Goal: Check status: Check status

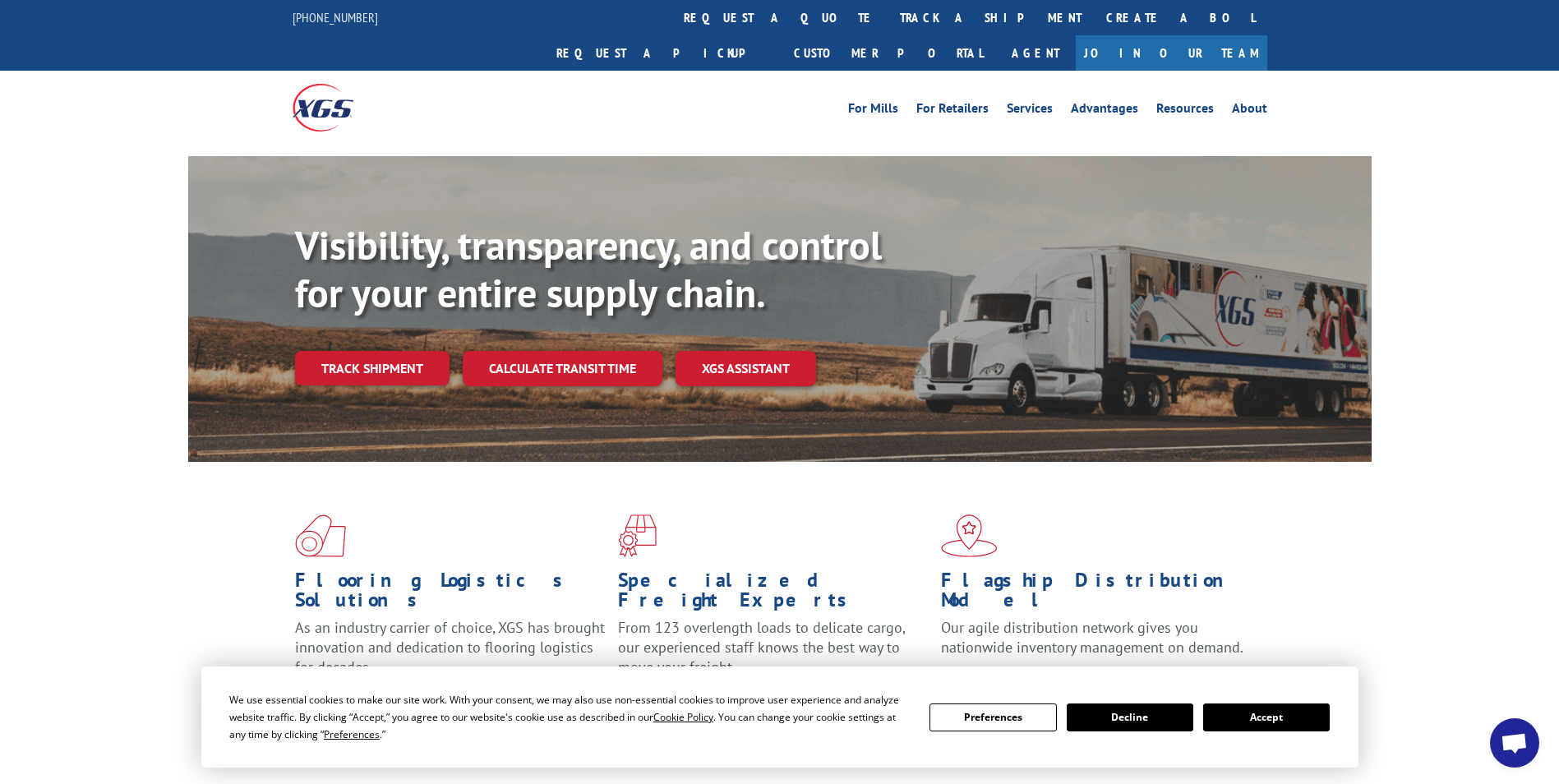
click at [1094, 15] on link "Create a BOL" at bounding box center [1180, 17] width 173 height 36
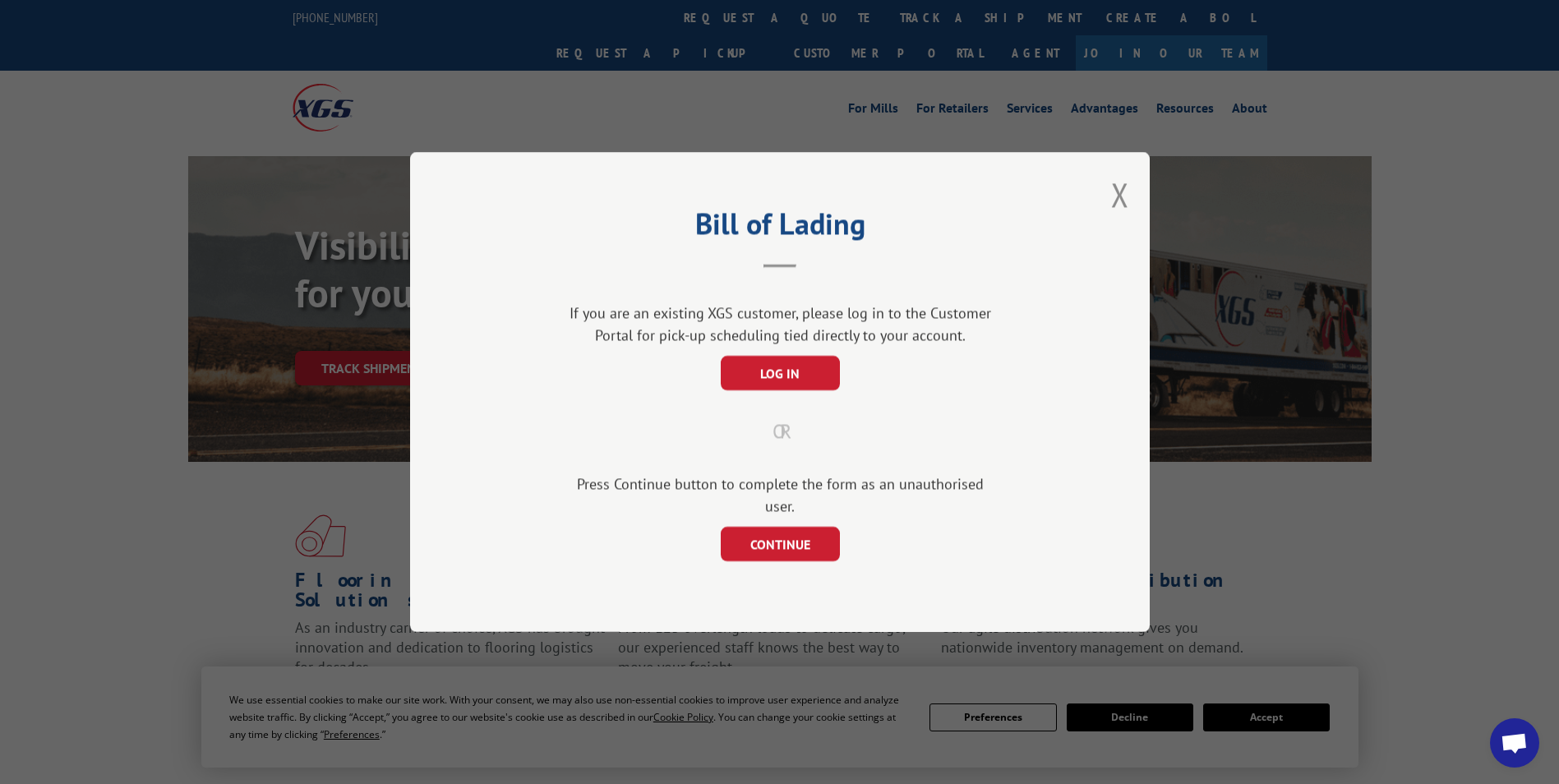
drag, startPoint x: 1116, startPoint y: 208, endPoint x: 901, endPoint y: 83, distance: 248.7
click at [1106, 208] on div "Bill of Lading If you are an existing XGS customer, please log in to the Custom…" at bounding box center [780, 392] width 740 height 480
click at [1118, 205] on button "Close modal" at bounding box center [1120, 194] width 18 height 43
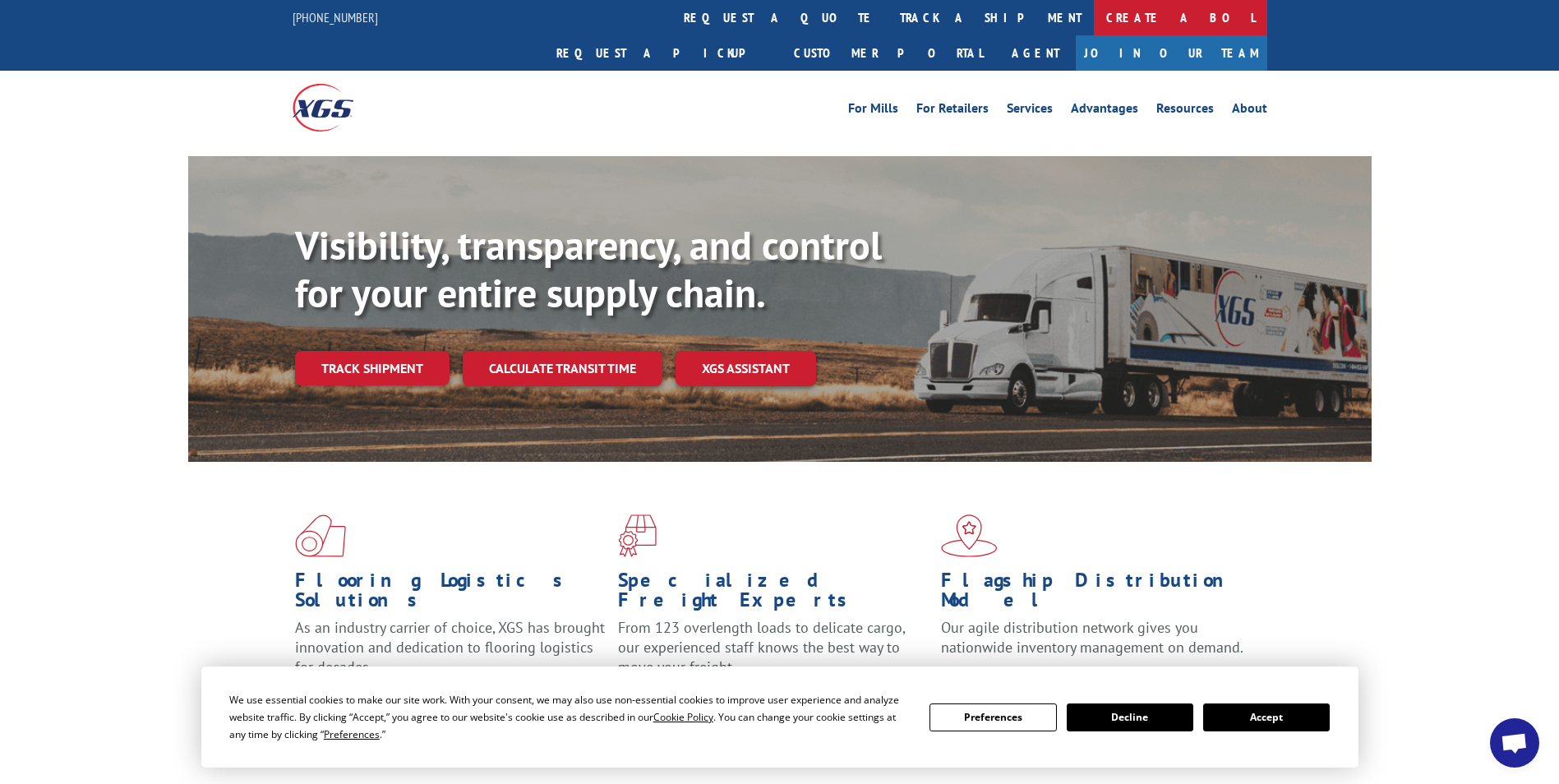
click at [1094, 22] on link "Create a BOL" at bounding box center [1180, 17] width 173 height 36
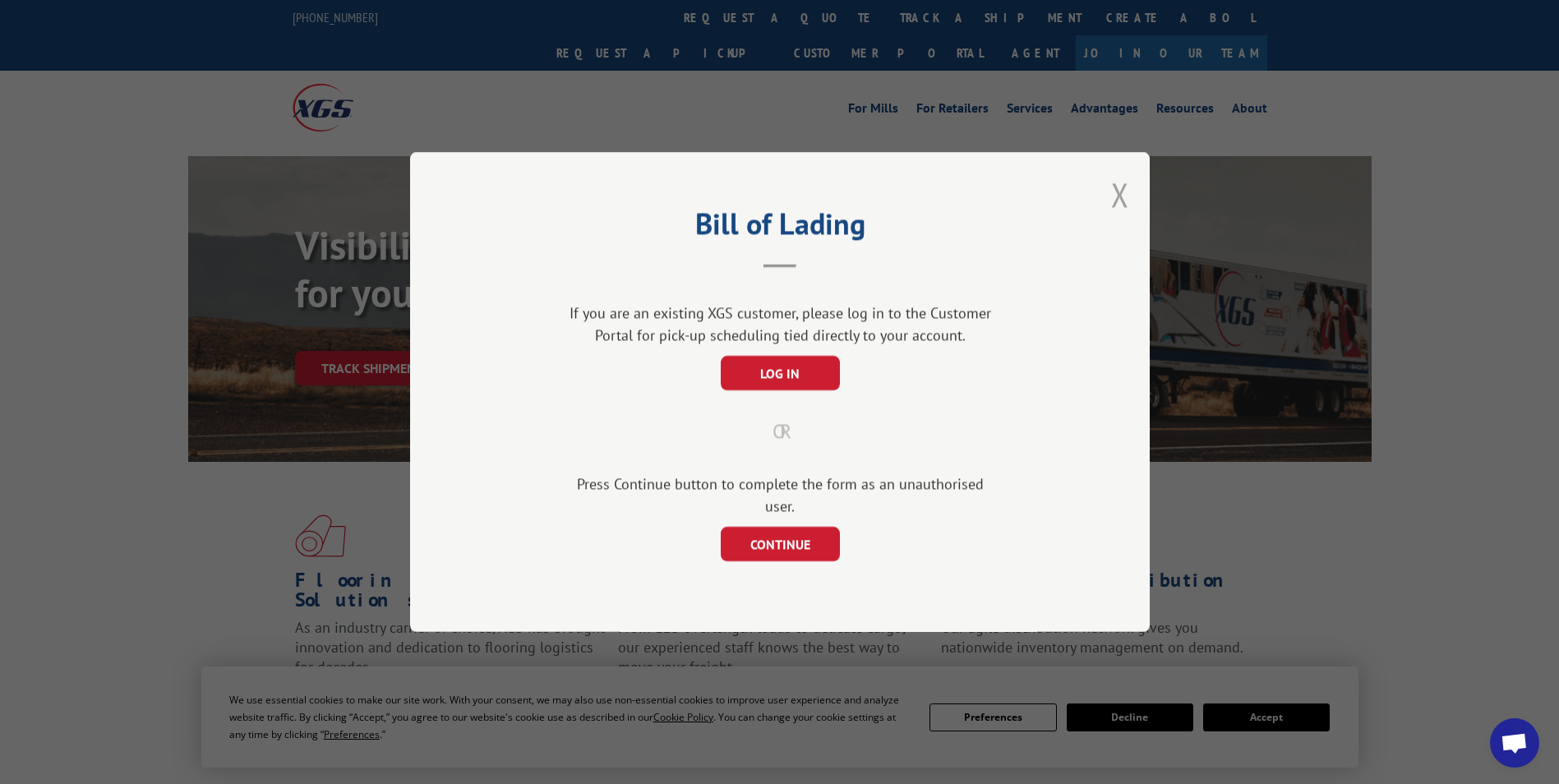
click at [1116, 199] on button "Close modal" at bounding box center [1120, 194] width 18 height 43
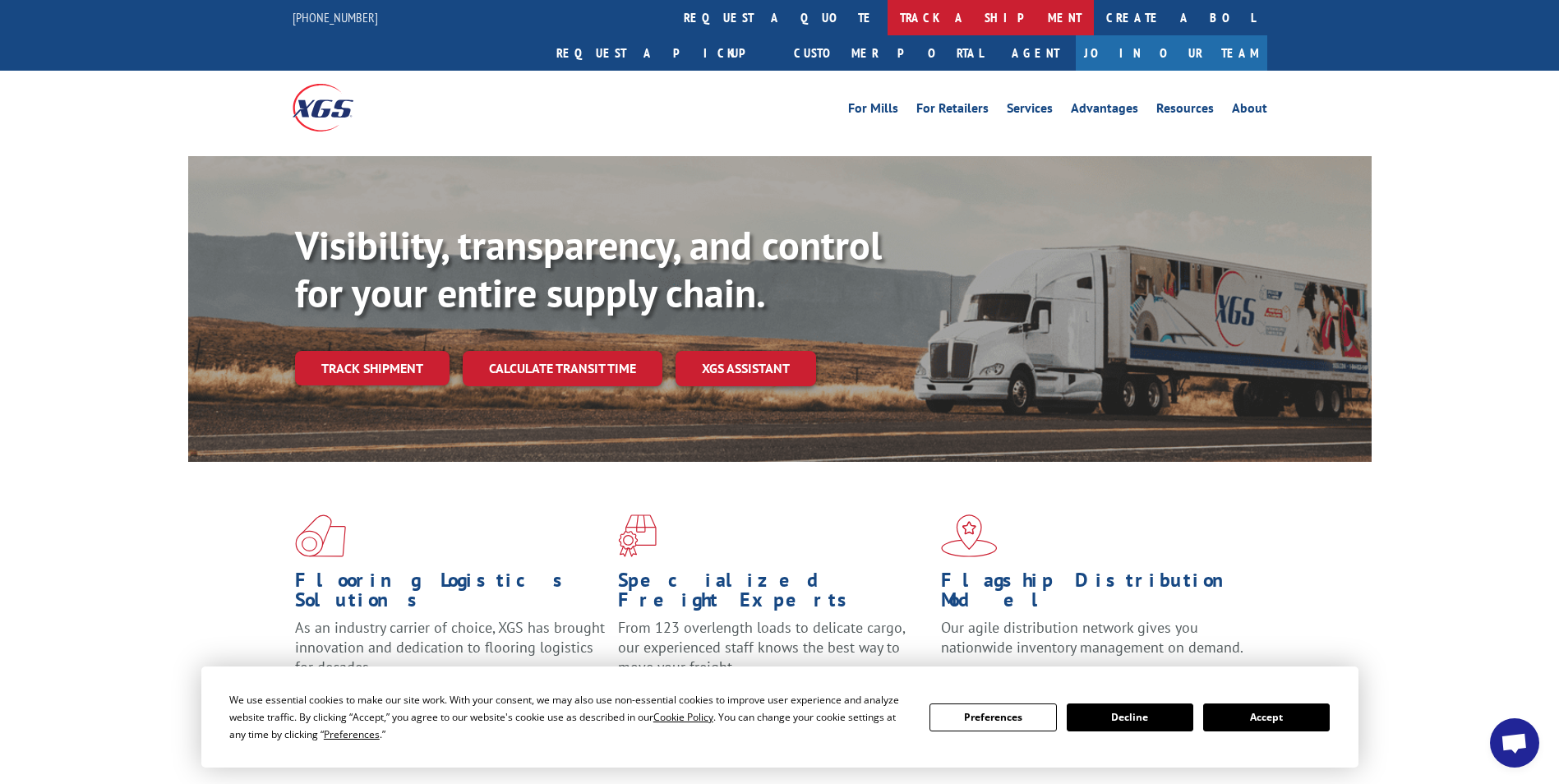
click at [888, 17] on link "track a shipment" at bounding box center [990, 17] width 206 height 36
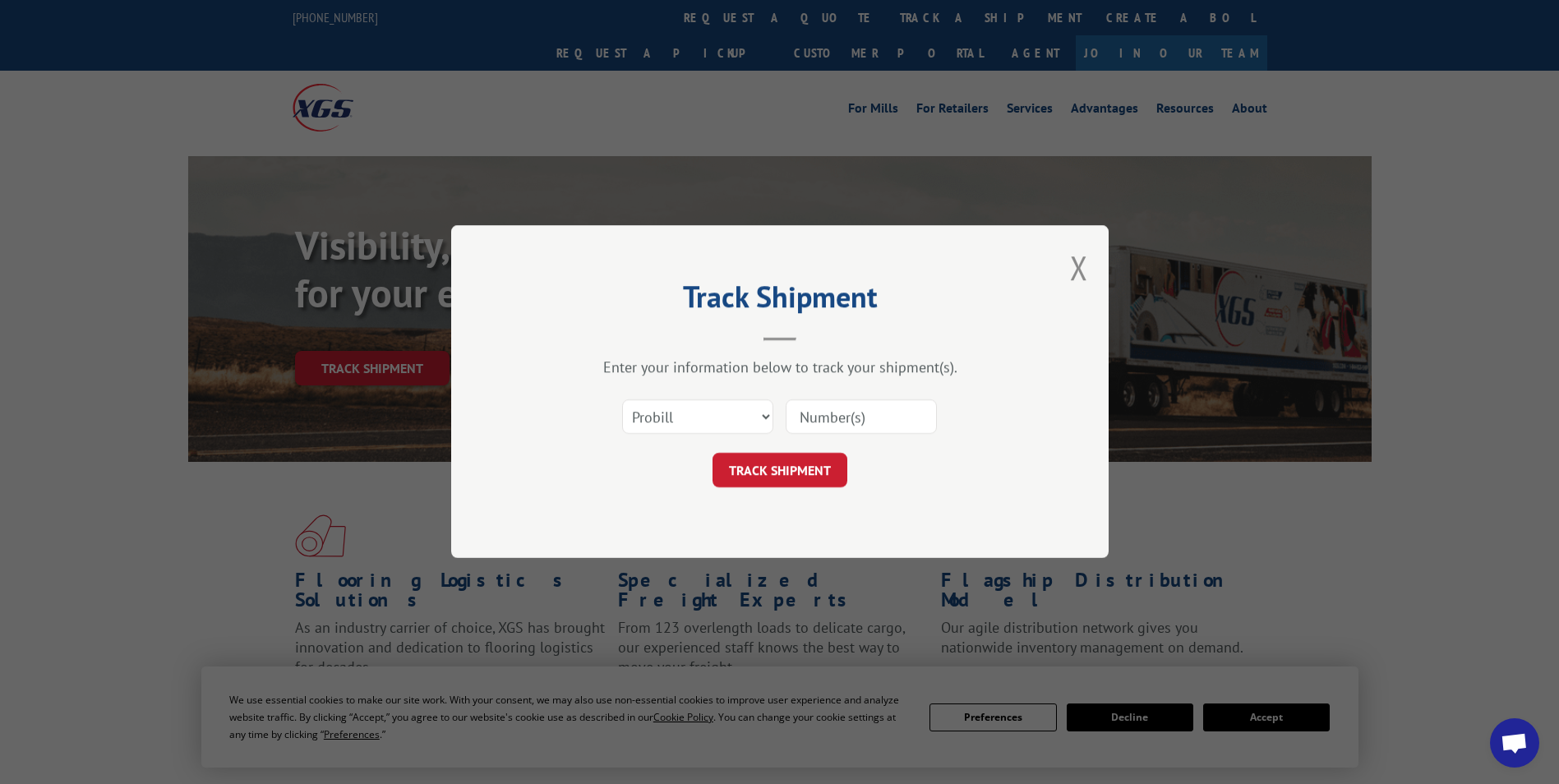
paste input "78068105481"
type input "78068105481"
click at [754, 467] on button "TRACK SHIPMENT" at bounding box center [779, 471] width 135 height 35
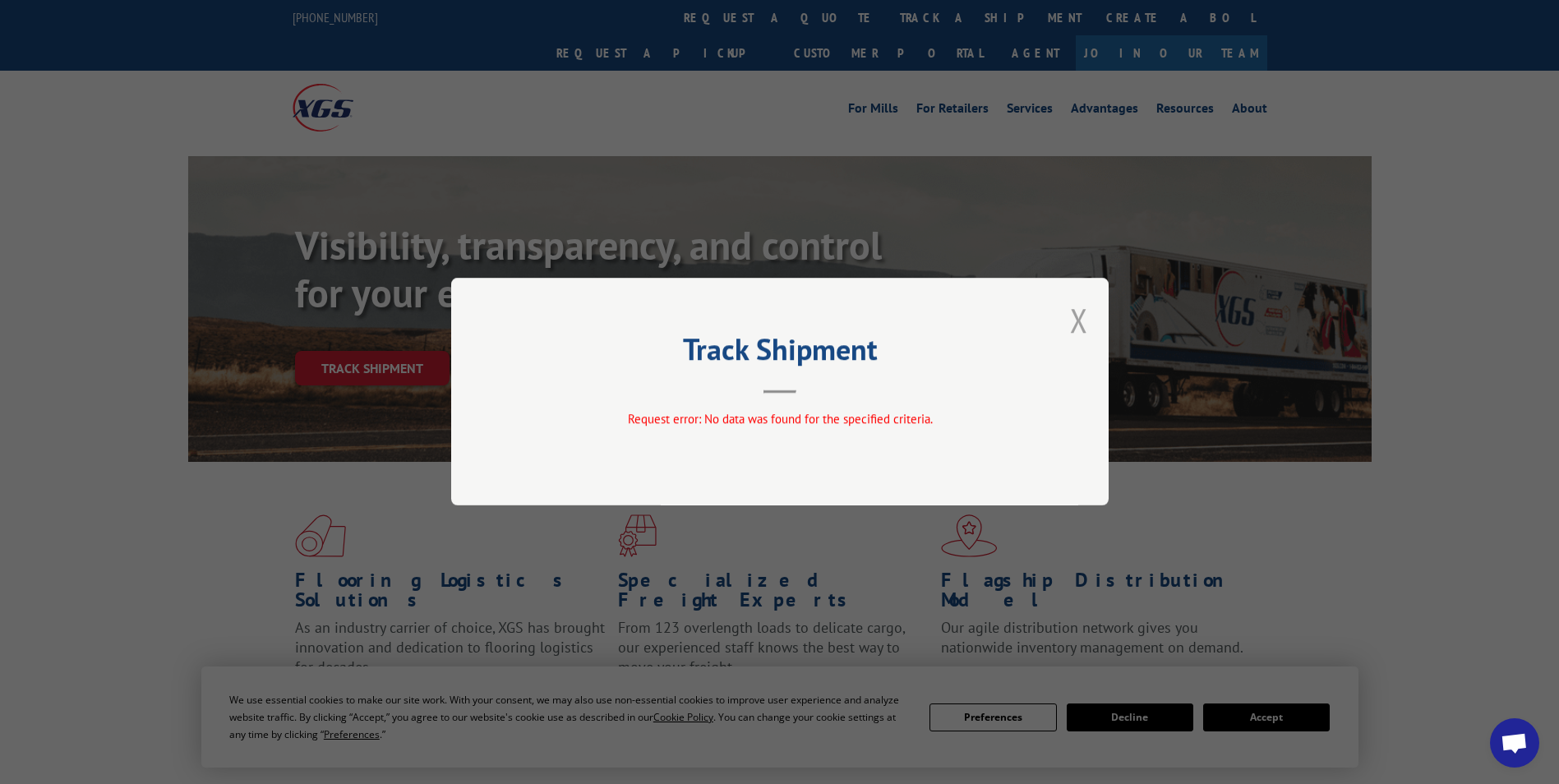
click at [1071, 332] on button "Close modal" at bounding box center [1079, 320] width 18 height 43
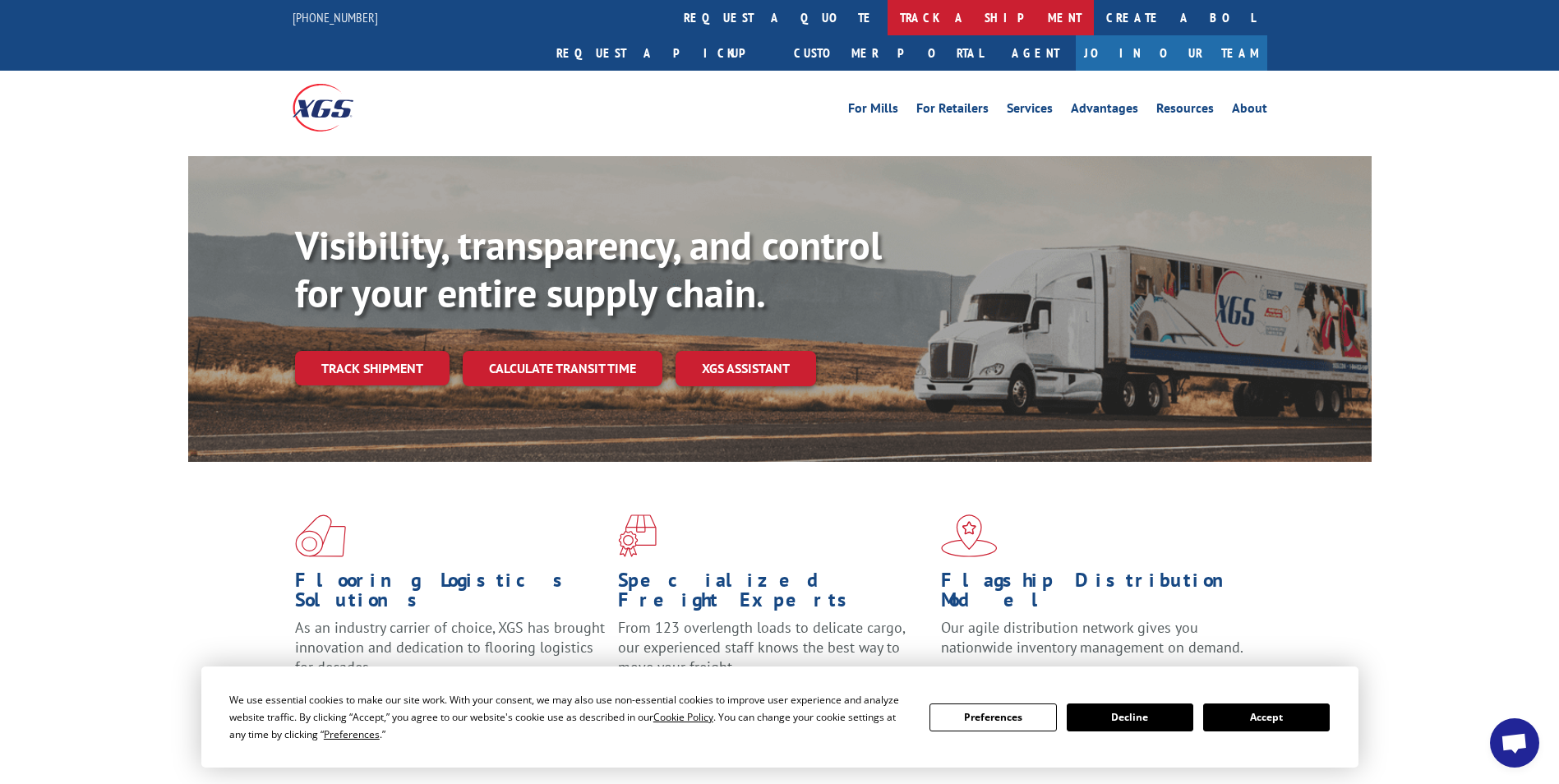
click at [888, 6] on link "track a shipment" at bounding box center [990, 17] width 206 height 36
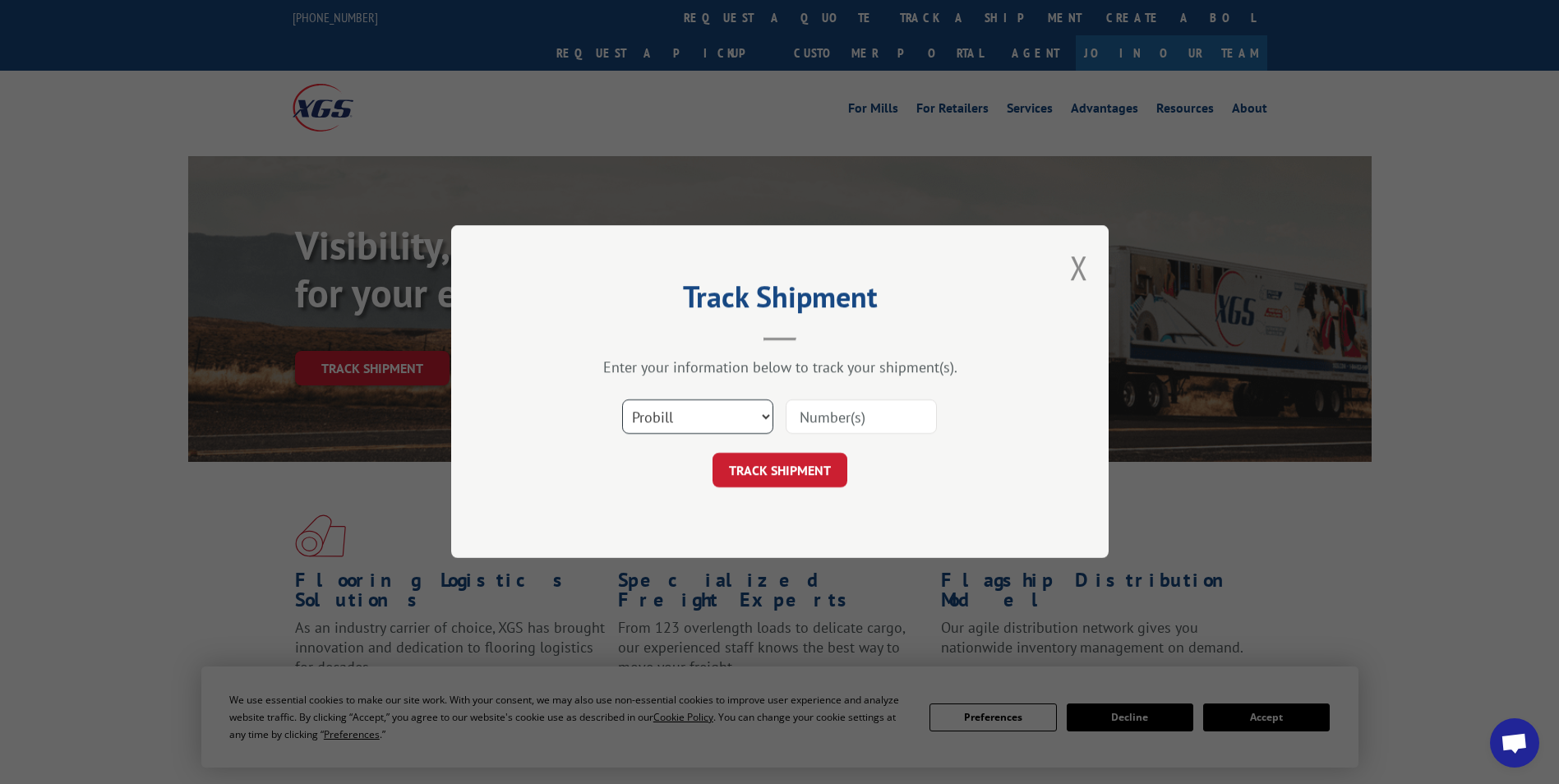
drag, startPoint x: 671, startPoint y: 405, endPoint x: 721, endPoint y: 426, distance: 54.2
click at [671, 405] on select "Select category... Probill BOL PO" at bounding box center [697, 417] width 151 height 35
click at [622, 400] on select "Select category... Probill BOL PO" at bounding box center [697, 417] width 151 height 35
click at [719, 402] on select "Select category... Probill BOL PO" at bounding box center [697, 417] width 151 height 35
select select "bol"
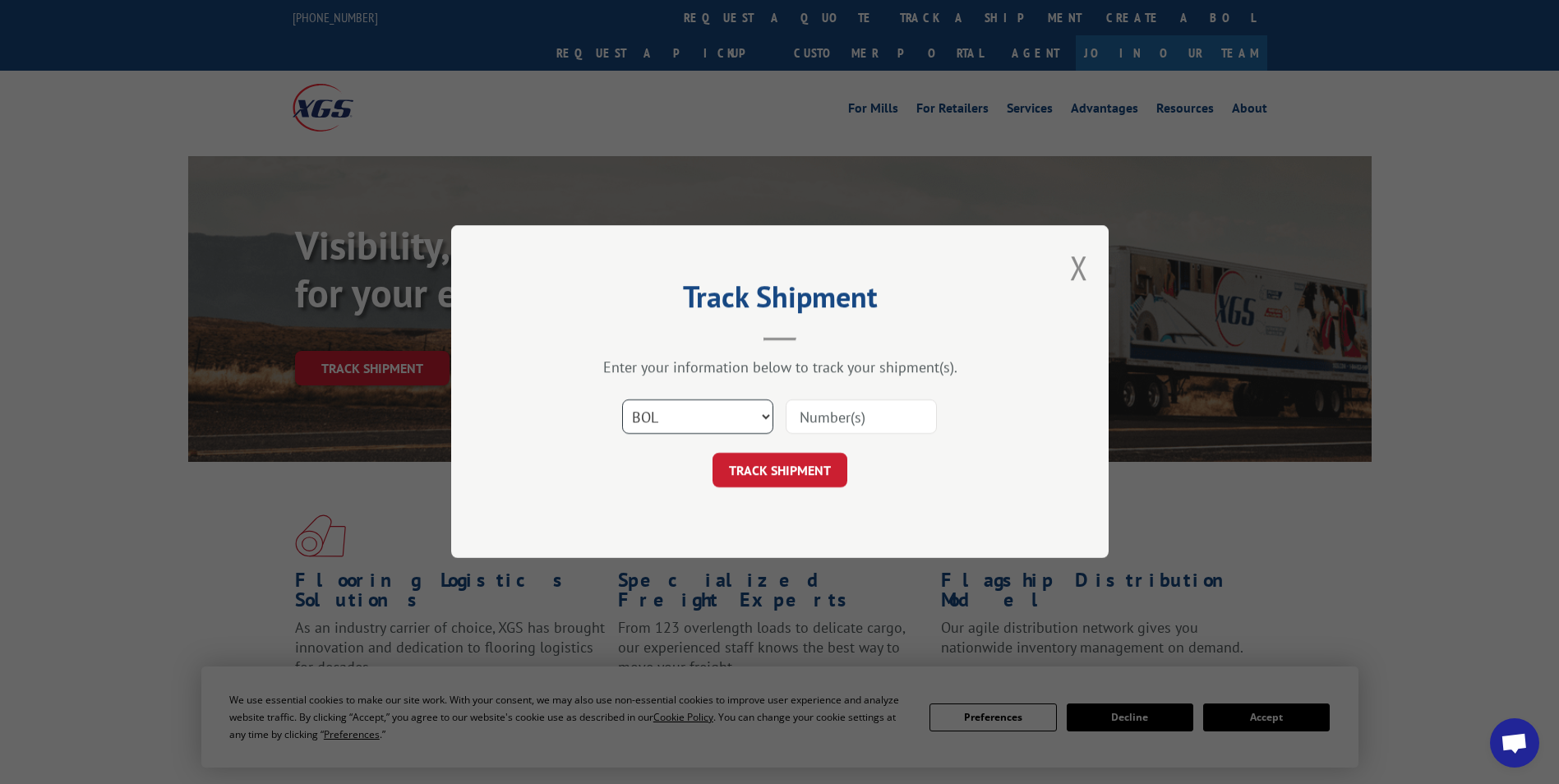
click at [622, 400] on select "Select category... Probill BOL PO" at bounding box center [697, 417] width 151 height 35
click at [832, 418] on input at bounding box center [862, 417] width 151 height 35
paste input "78068105481"
type input "78068105481"
click at [774, 463] on button "TRACK SHIPMENT" at bounding box center [779, 471] width 135 height 35
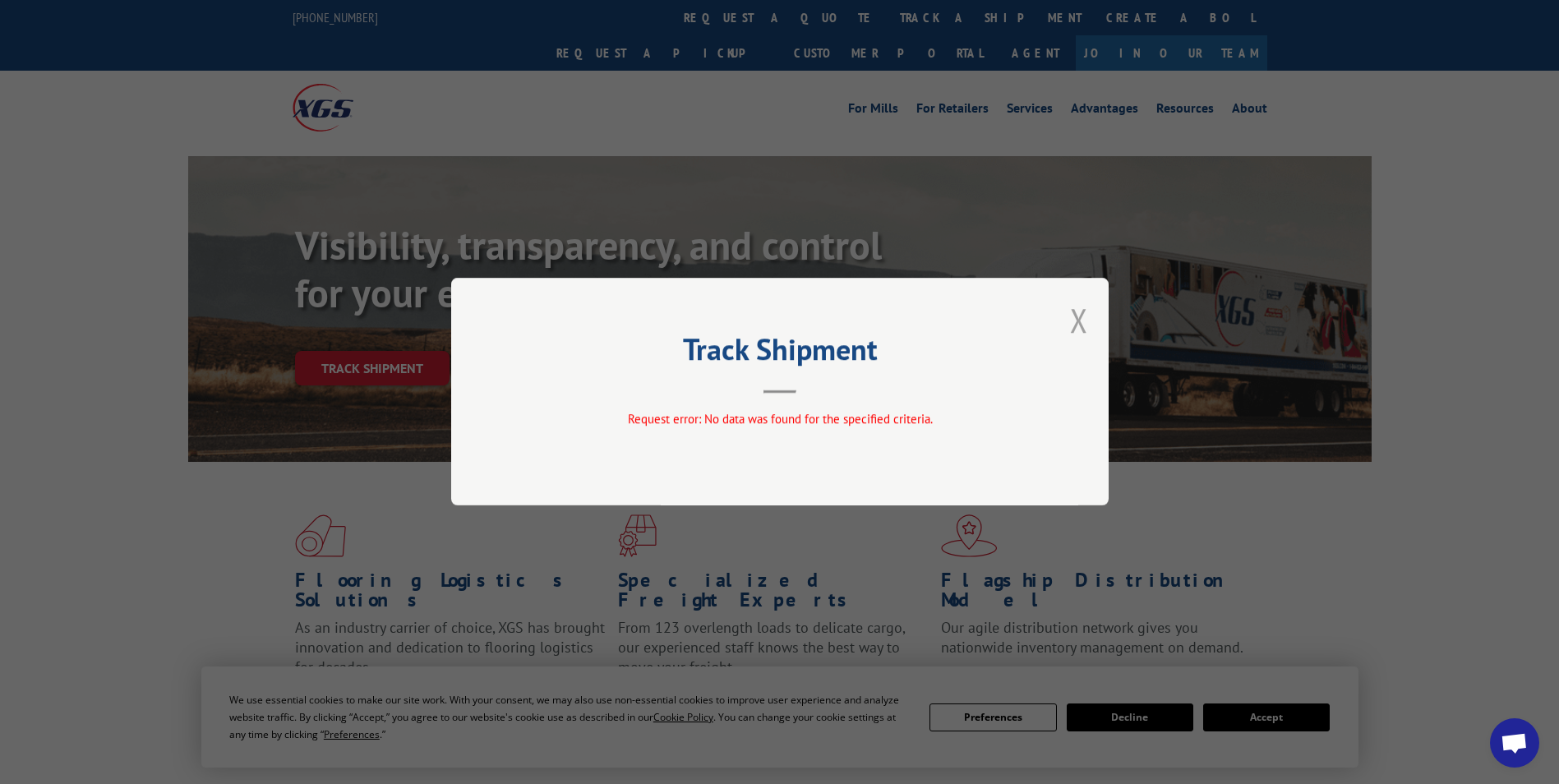
click at [1070, 318] on button "Close modal" at bounding box center [1079, 320] width 18 height 43
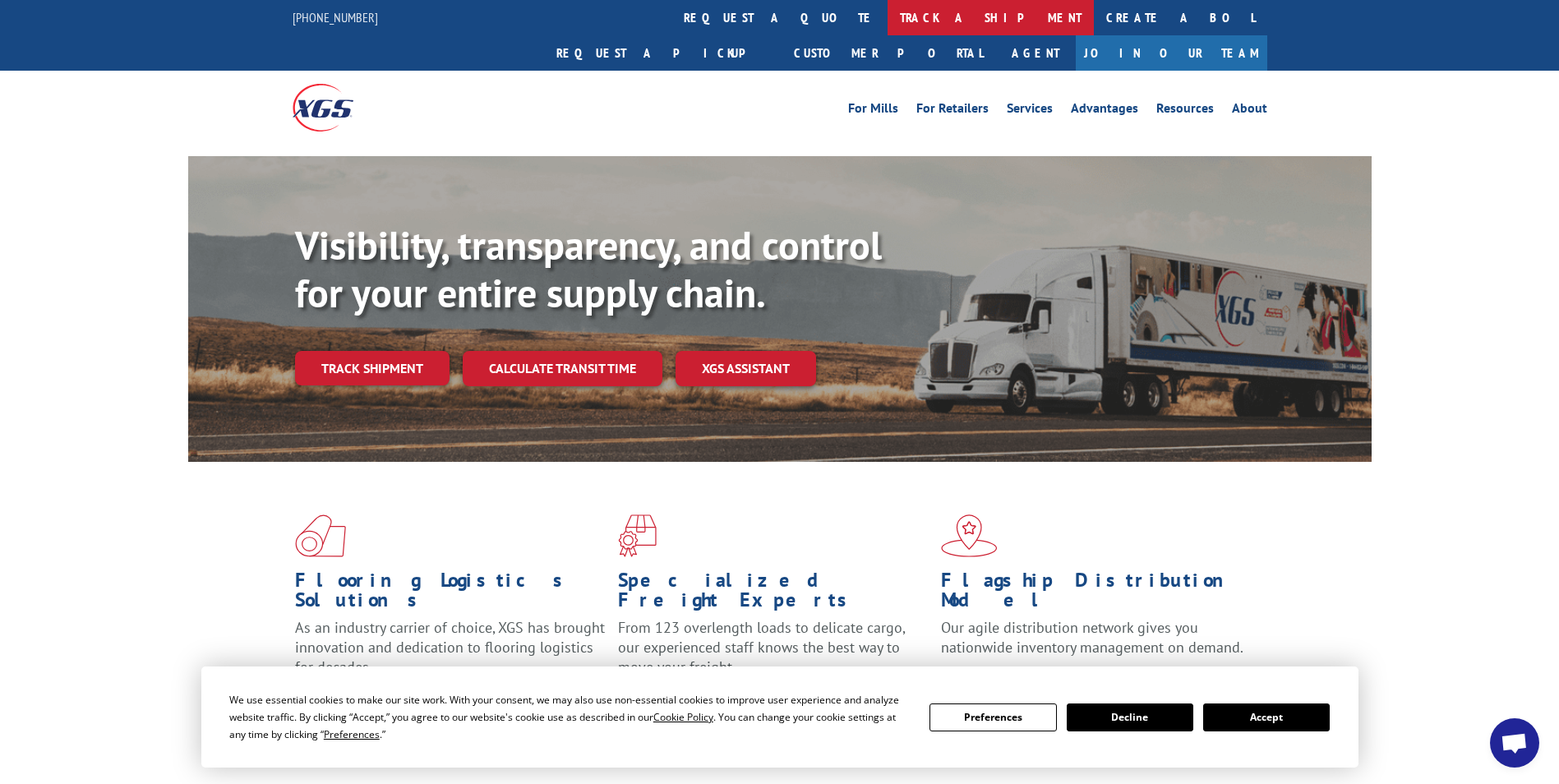
click at [888, 23] on link "track a shipment" at bounding box center [990, 17] width 206 height 36
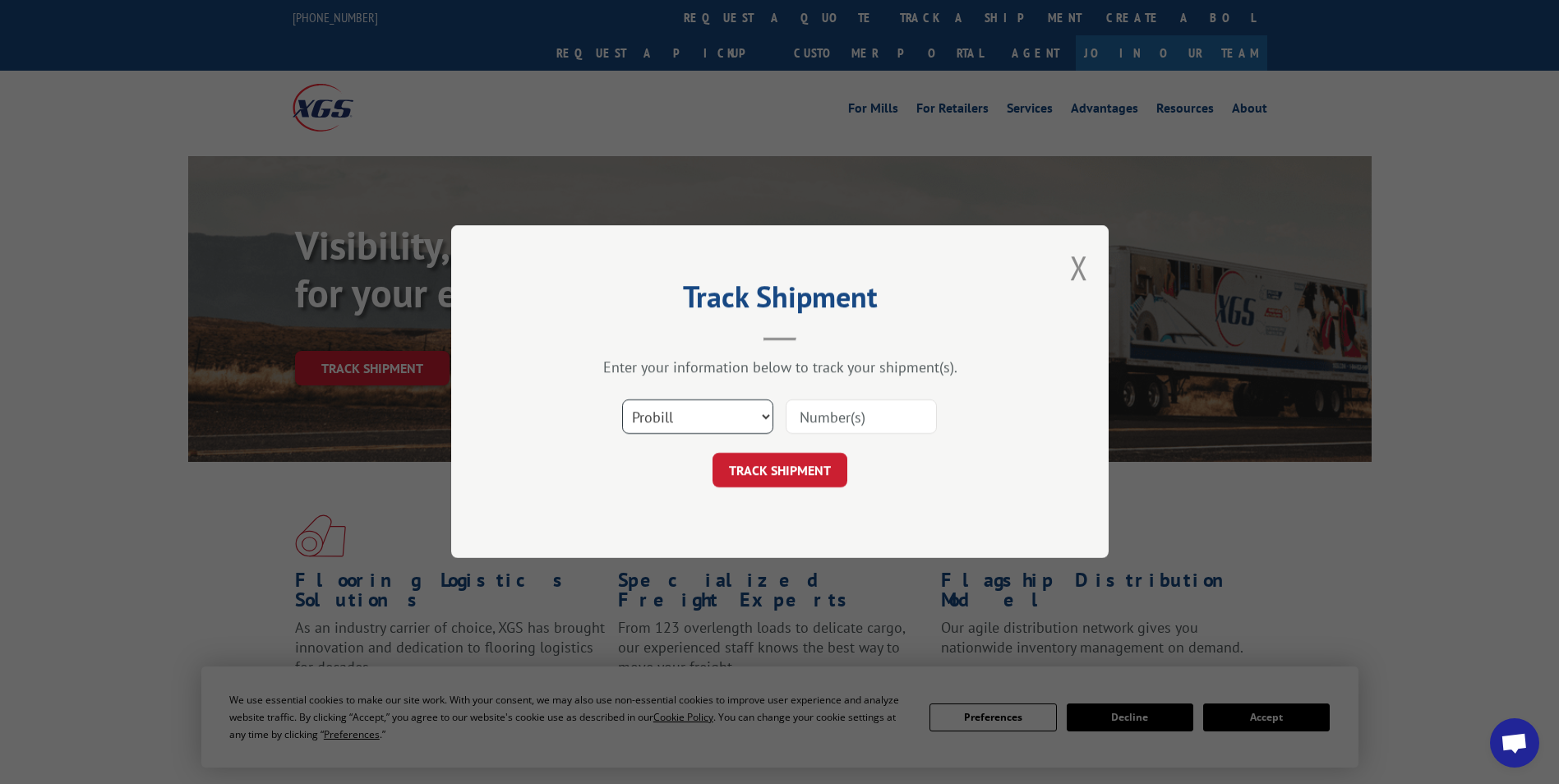
click at [750, 408] on select "Select category... Probill BOL PO" at bounding box center [697, 417] width 151 height 35
select select "po"
click at [622, 400] on select "Select category... Probill BOL PO" at bounding box center [697, 417] width 151 height 35
click at [816, 412] on input at bounding box center [862, 417] width 151 height 35
paste input "78068105481"
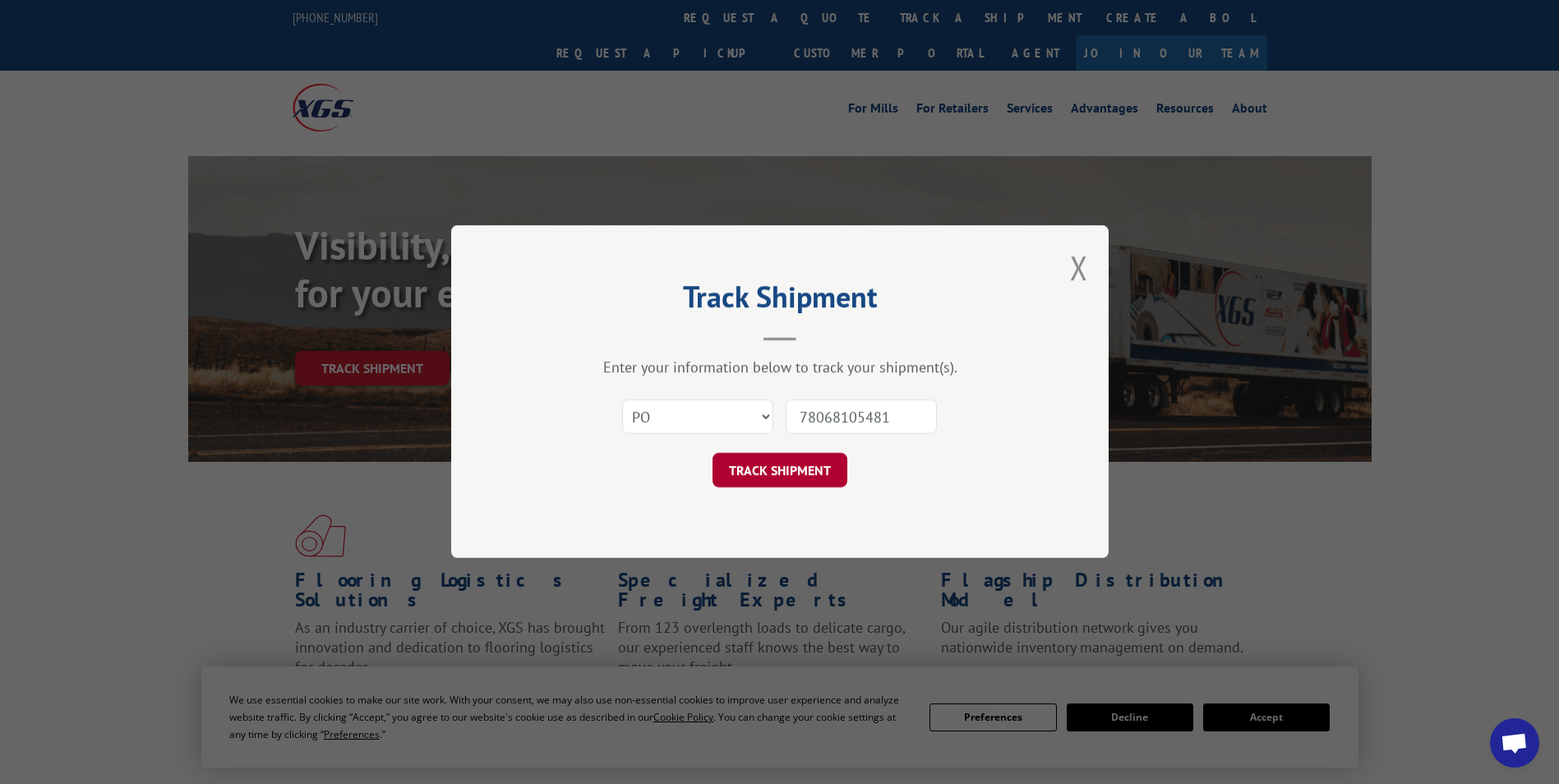
type input "78068105481"
click at [769, 459] on button "TRACK SHIPMENT" at bounding box center [779, 471] width 135 height 35
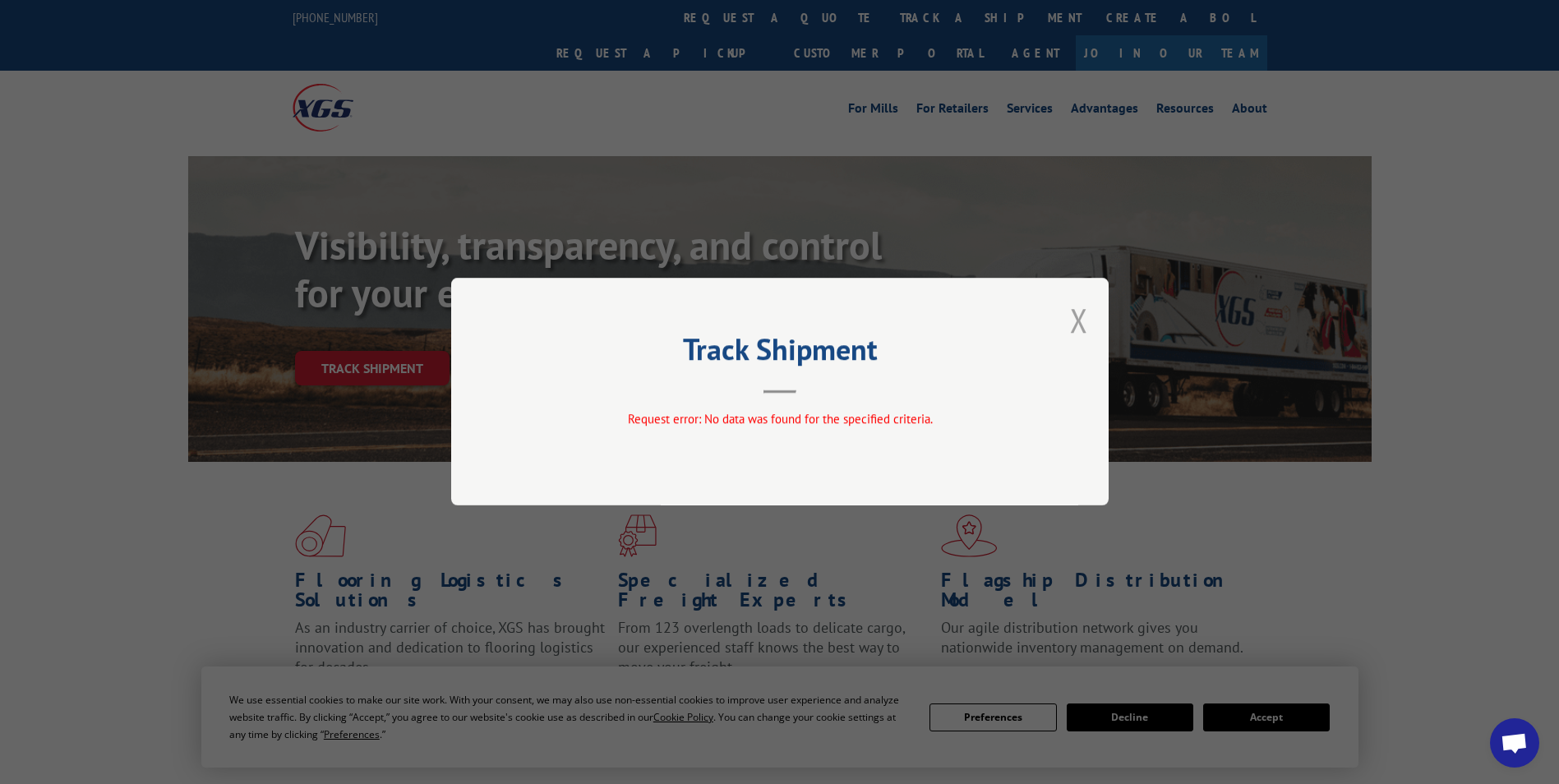
click at [1083, 315] on button "Close modal" at bounding box center [1079, 320] width 18 height 43
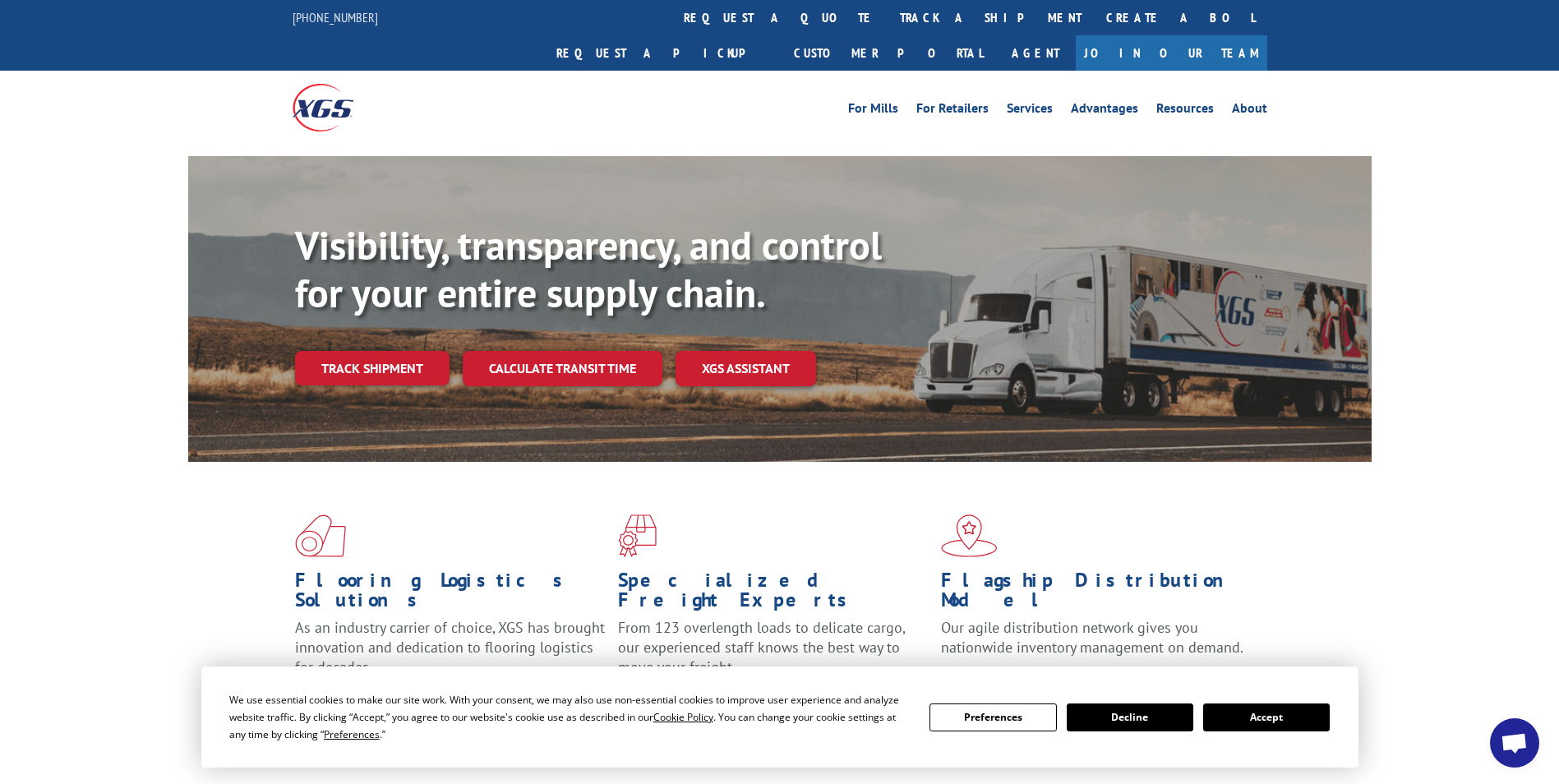
drag, startPoint x: 737, startPoint y: 11, endPoint x: 734, endPoint y: 27, distance: 16.3
click at [888, 11] on link "track a shipment" at bounding box center [990, 17] width 206 height 36
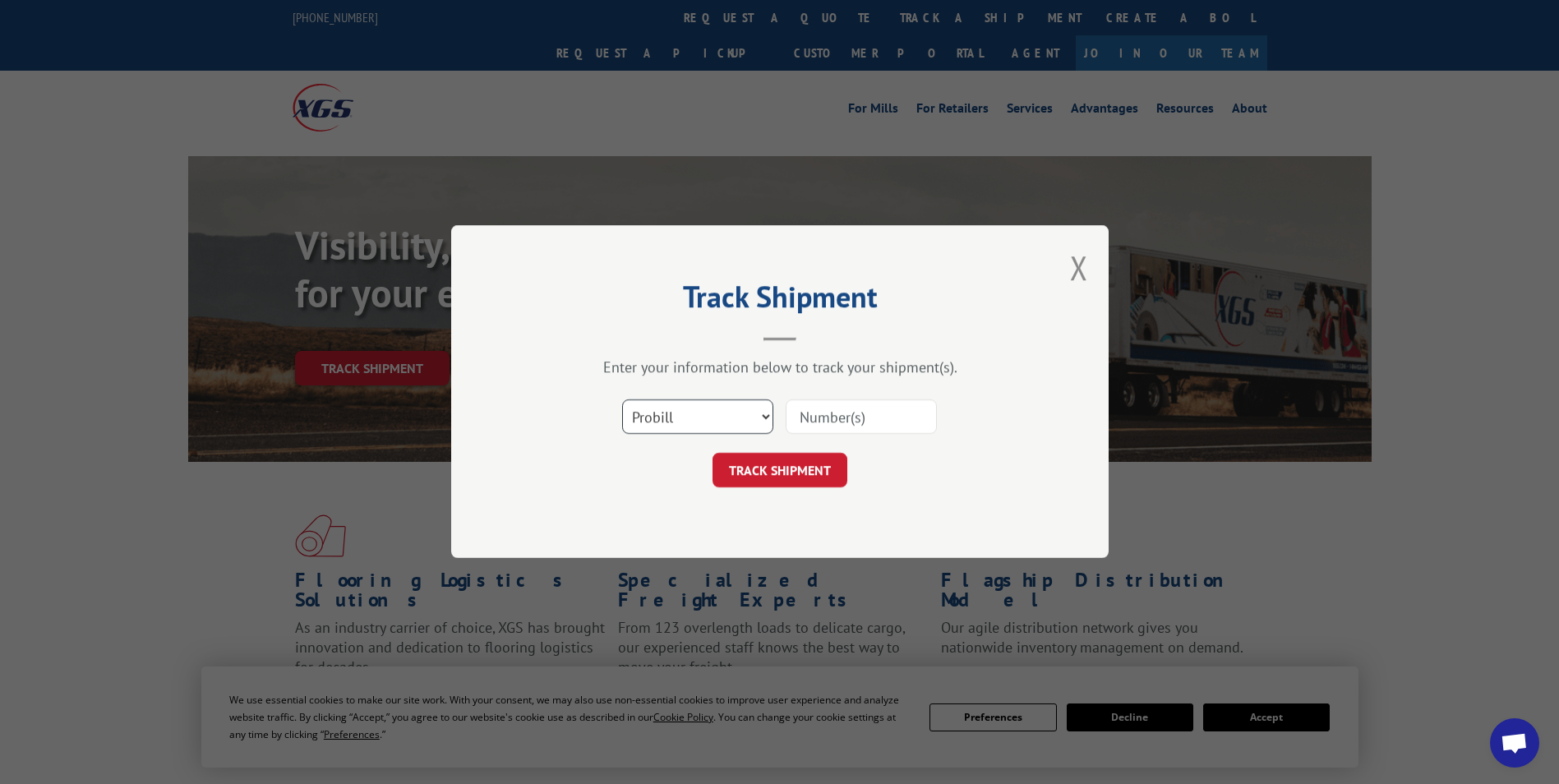
click at [758, 421] on select "Select category... Probill BOL PO" at bounding box center [697, 417] width 151 height 35
click at [840, 409] on input at bounding box center [862, 417] width 151 height 35
paste input "121509-LH1--17158"
type input "121509-LH1--17158"
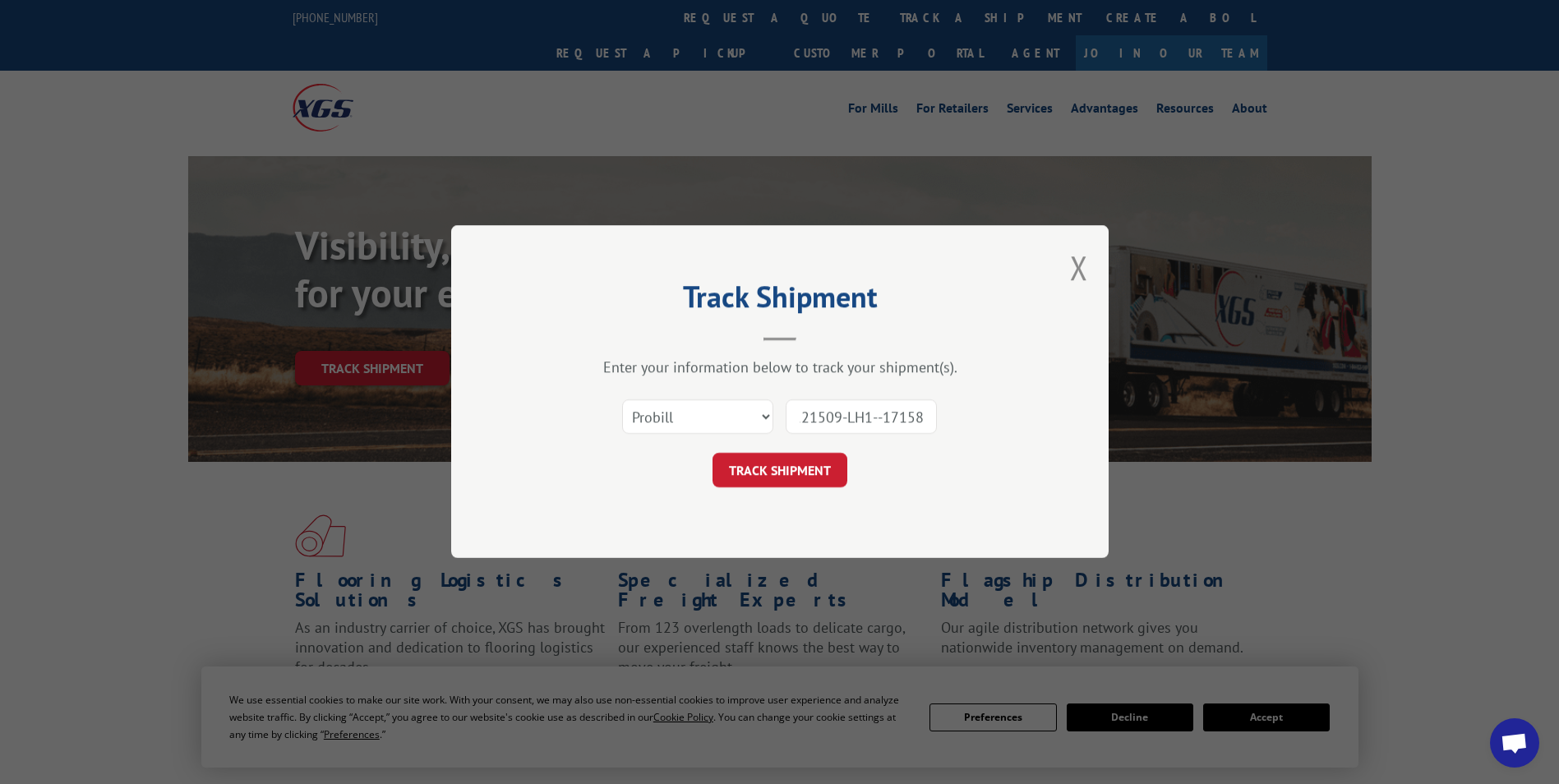
click at [782, 448] on form "Select category... Probill BOL PO 121509-LH1--17158 TRACK SHIPMENT" at bounding box center [779, 439] width 493 height 97
click at [783, 467] on button "TRACK SHIPMENT" at bounding box center [779, 471] width 135 height 35
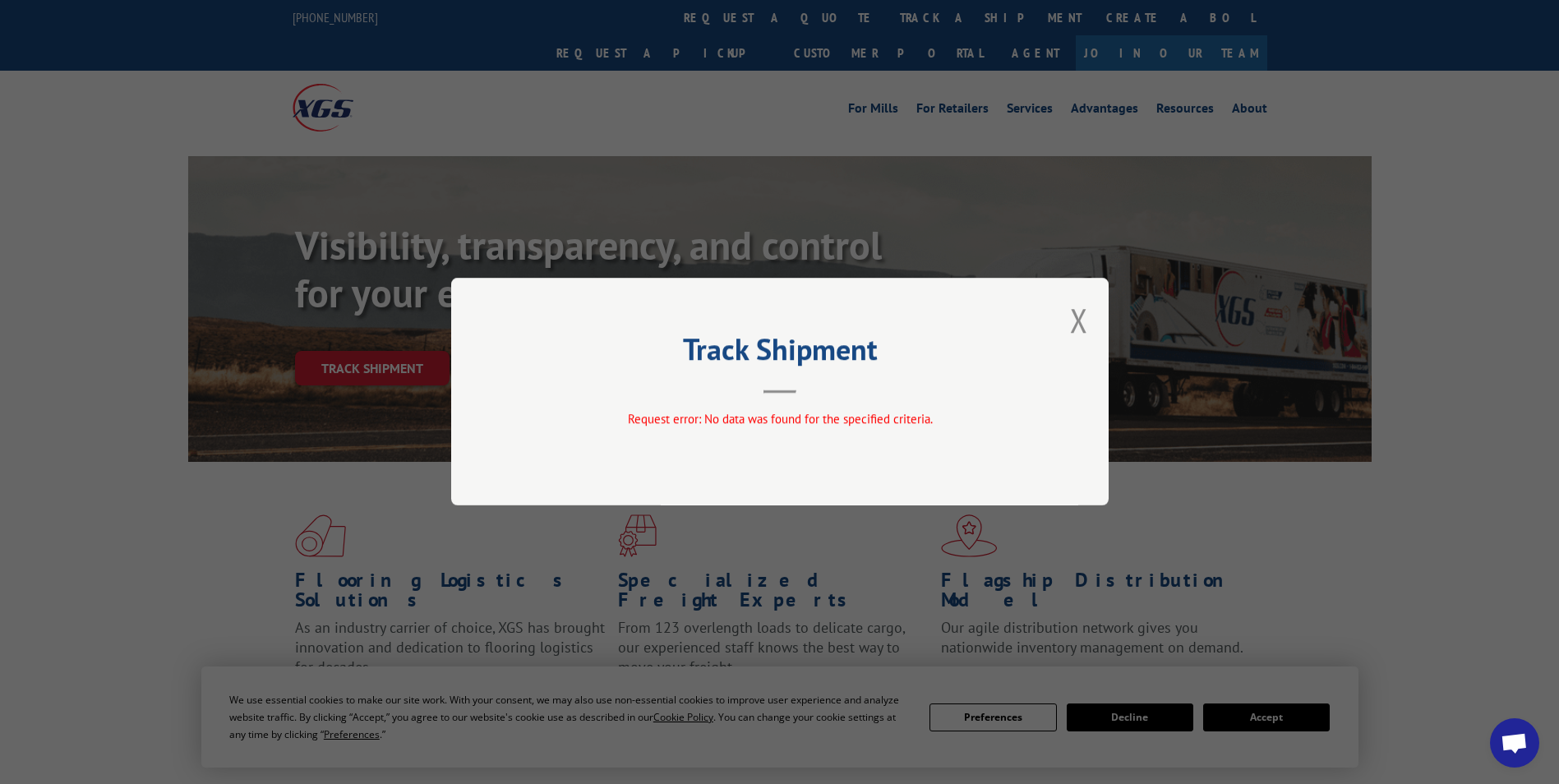
click at [1065, 314] on div "Track Shipment Request error: No data was found for the specified criteria." at bounding box center [780, 391] width 657 height 228
click at [1072, 323] on button "Close modal" at bounding box center [1079, 320] width 18 height 43
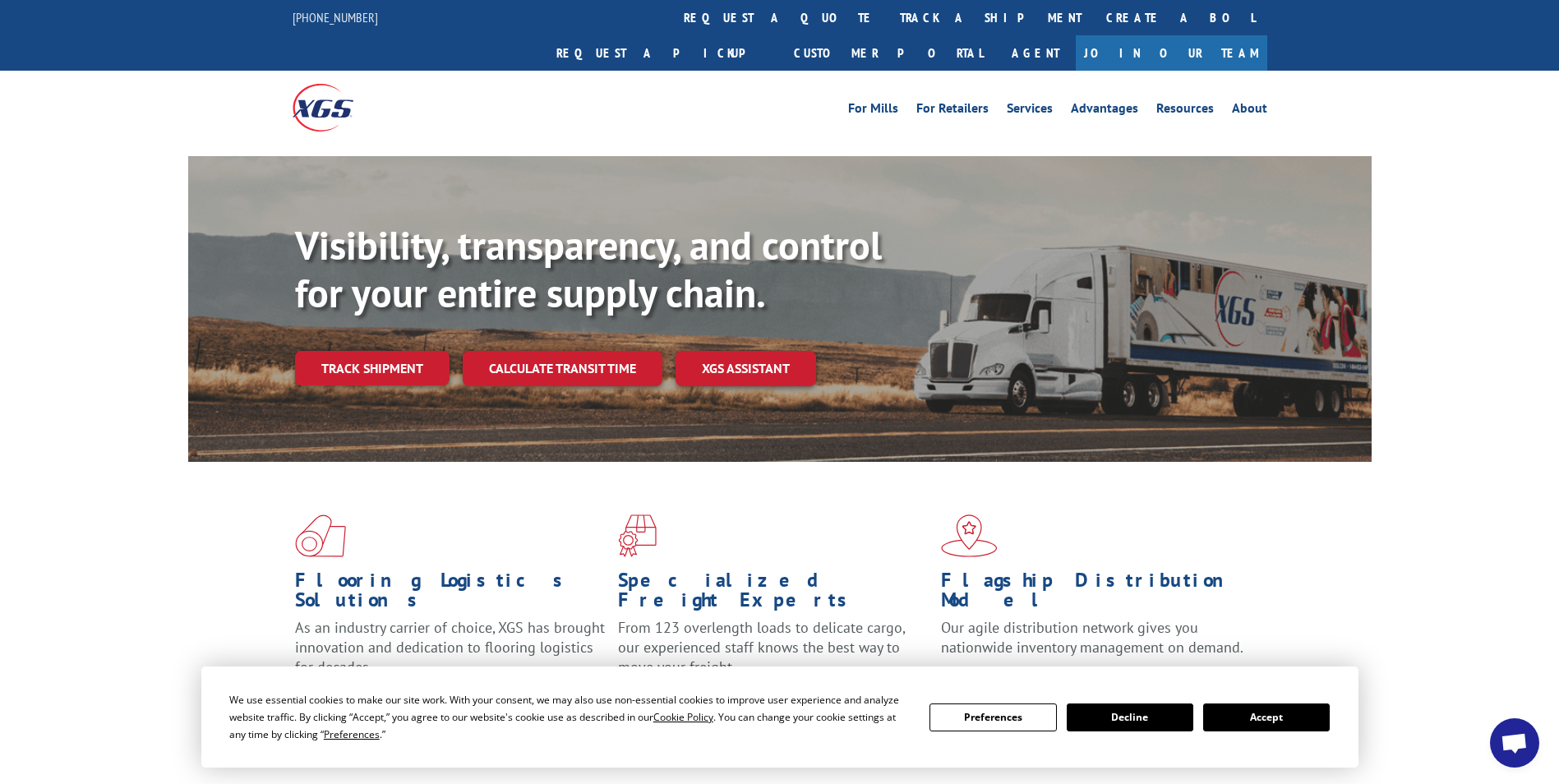
click at [888, 17] on link "track a shipment" at bounding box center [990, 17] width 206 height 36
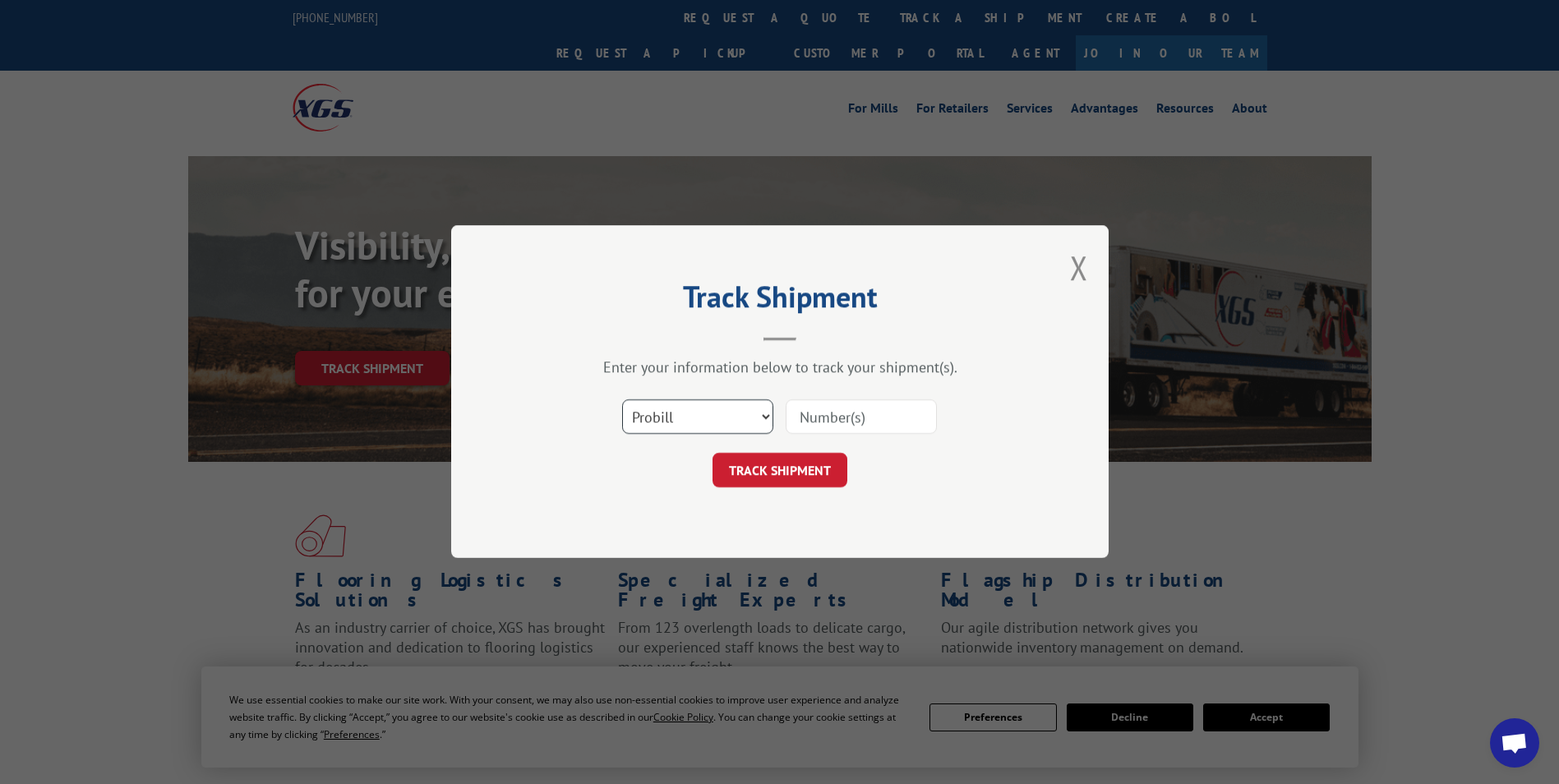
click at [750, 417] on select "Select category... Probill BOL PO" at bounding box center [697, 417] width 151 height 35
select select "bol"
click at [622, 400] on select "Select category... Probill BOL PO" at bounding box center [697, 417] width 151 height 35
click at [822, 425] on input at bounding box center [862, 417] width 151 height 35
paste input "121509-LH1--17158"
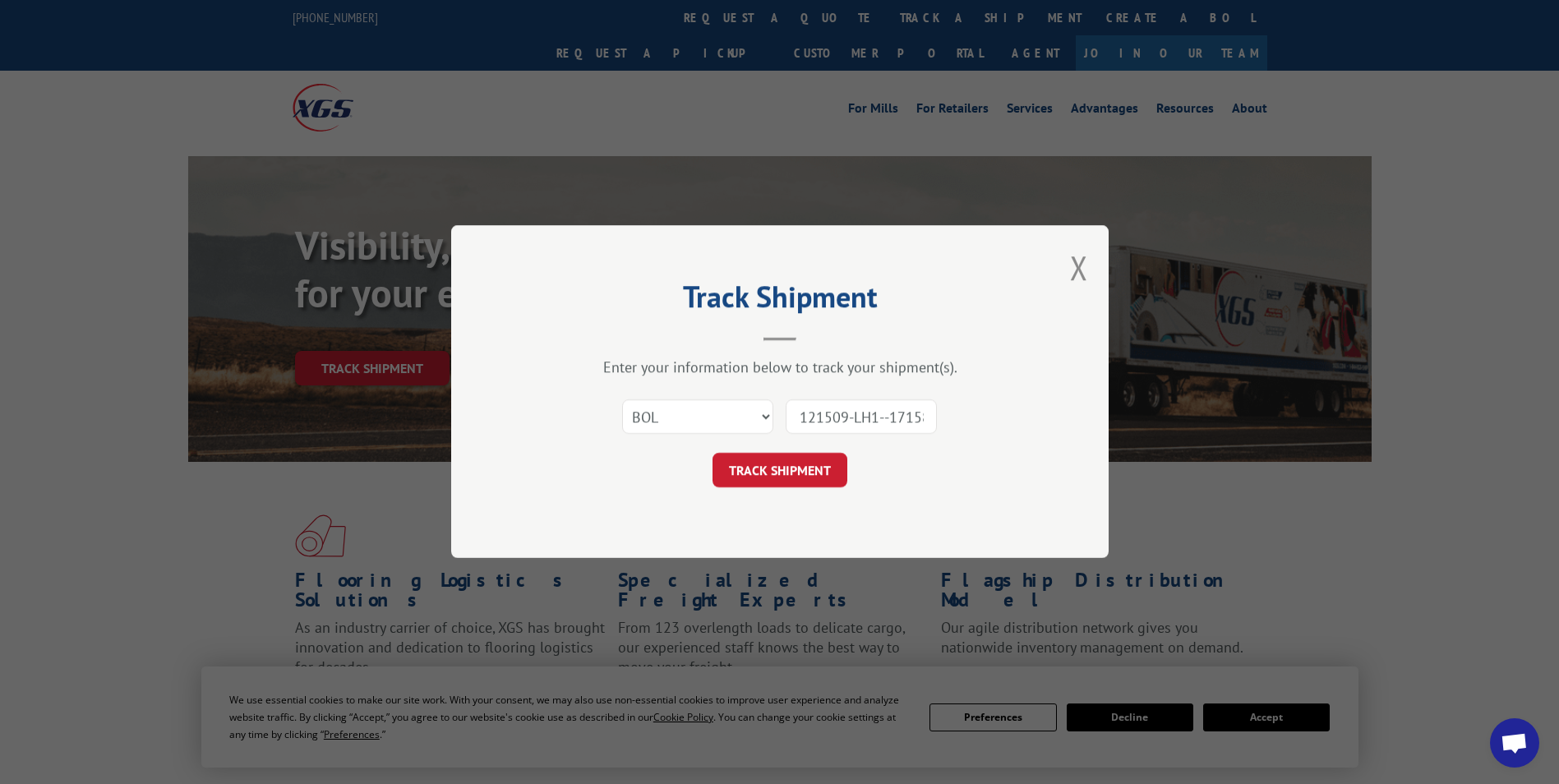
scroll to position [0, 7]
type input "121509-LH1--17158"
click at [783, 461] on button "TRACK SHIPMENT" at bounding box center [779, 471] width 135 height 35
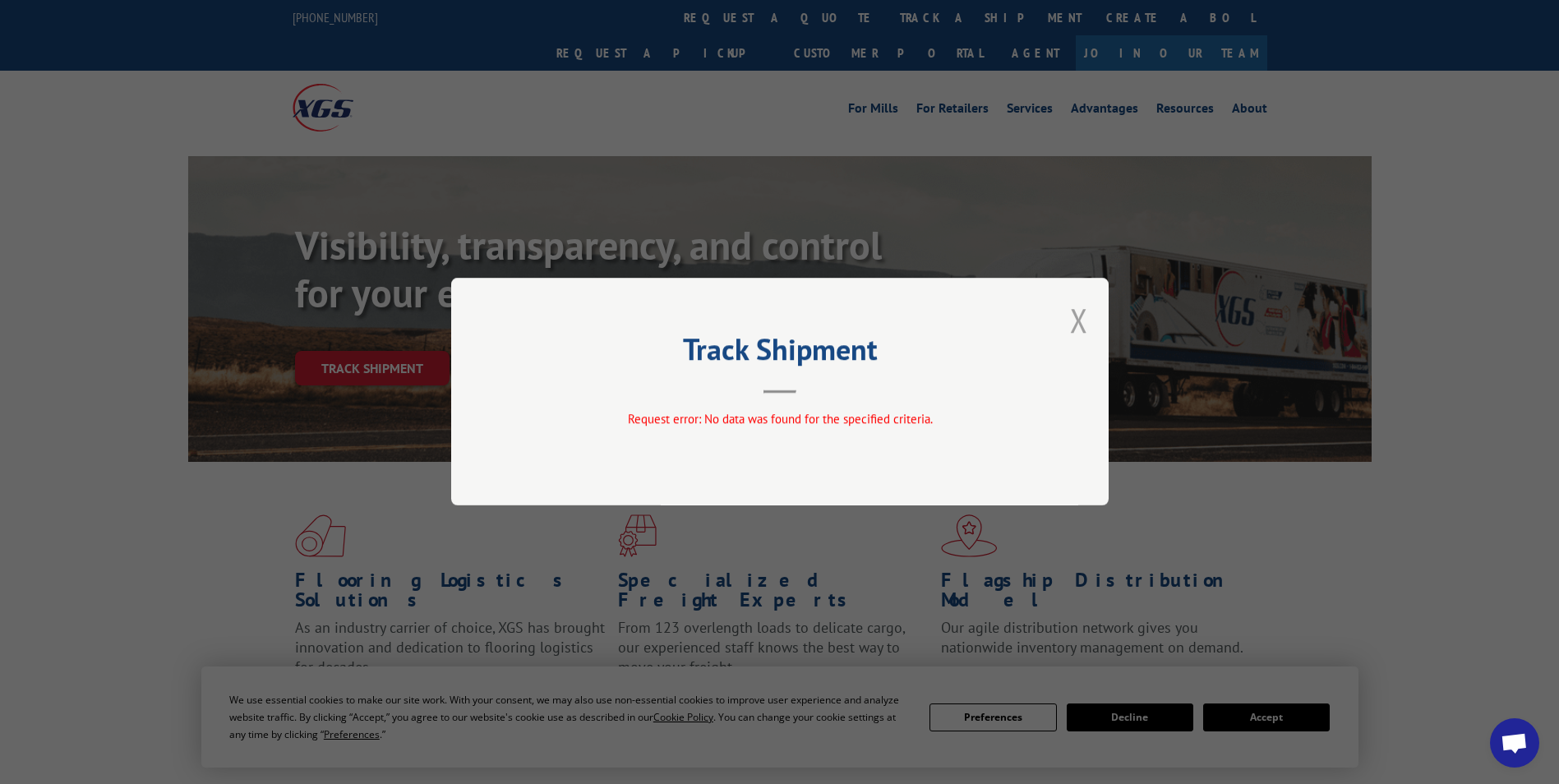
click at [1076, 321] on button "Close modal" at bounding box center [1079, 320] width 18 height 43
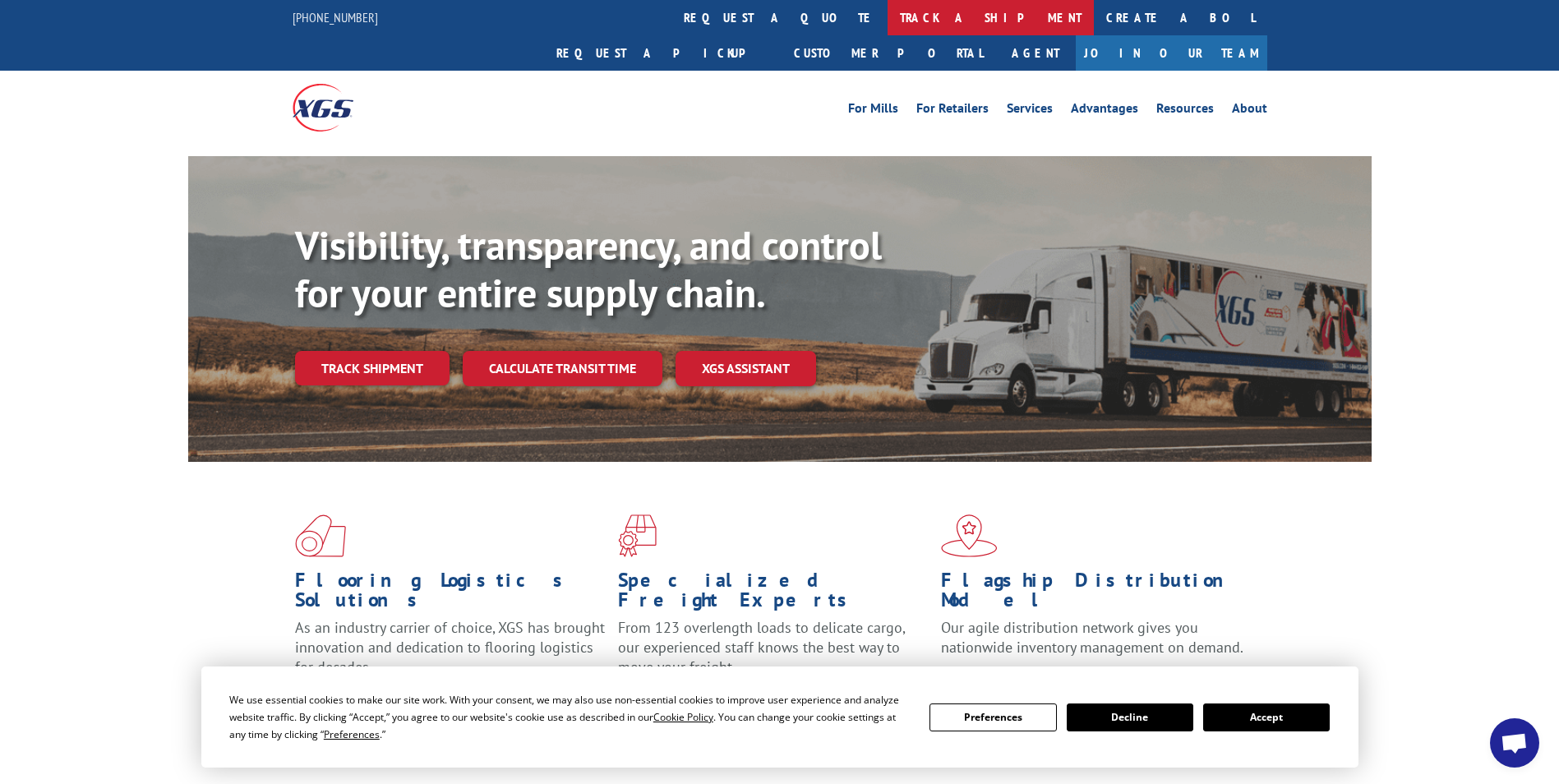
click at [888, 16] on link "track a shipment" at bounding box center [990, 17] width 206 height 36
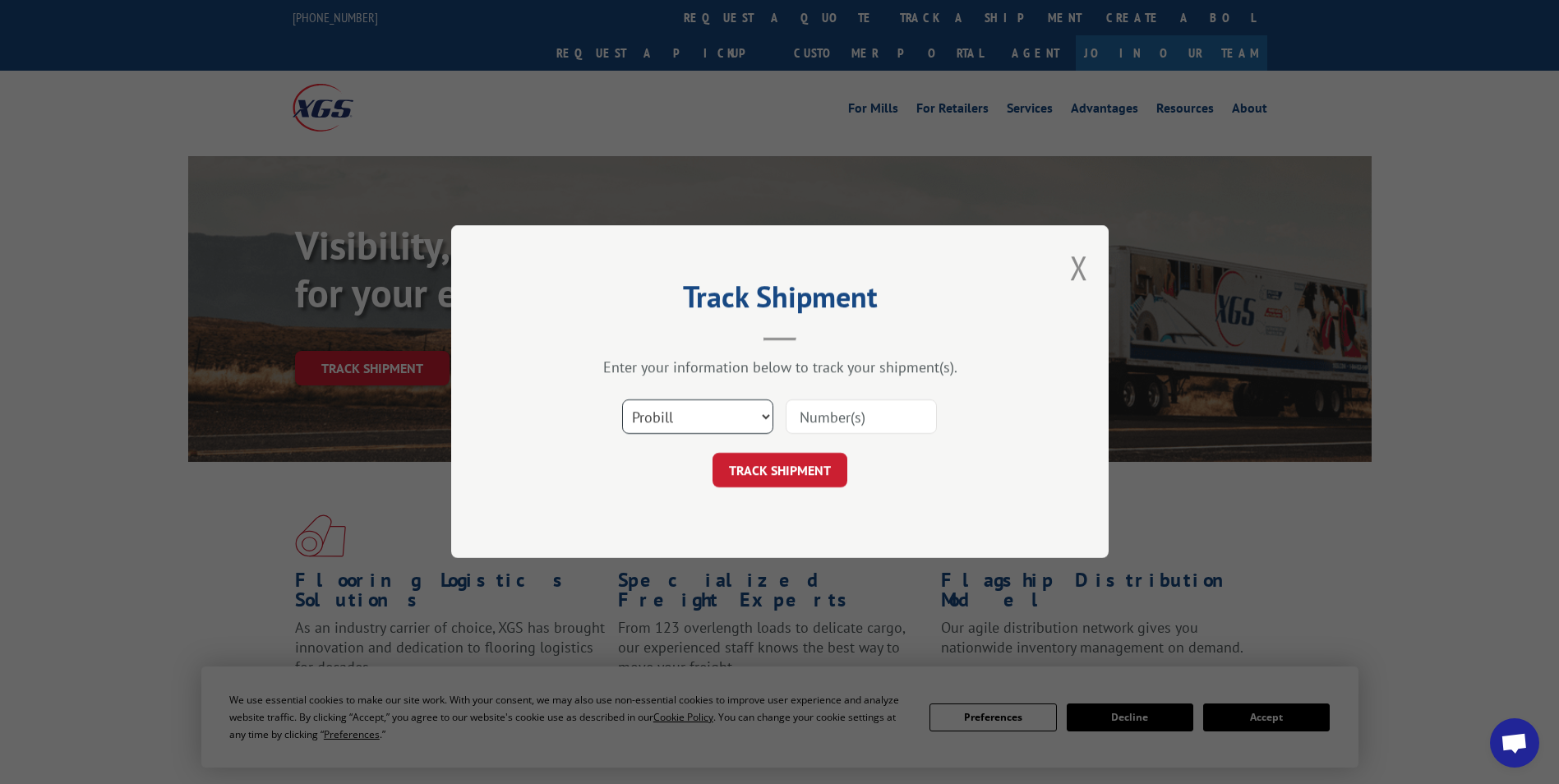
drag, startPoint x: 743, startPoint y: 415, endPoint x: 739, endPoint y: 435, distance: 20.4
click at [743, 415] on select "Select category... Probill BOL PO" at bounding box center [697, 417] width 151 height 35
select select "po"
click at [622, 400] on select "Select category... Probill BOL PO" at bounding box center [697, 417] width 151 height 35
click at [838, 413] on input at bounding box center [862, 417] width 151 height 35
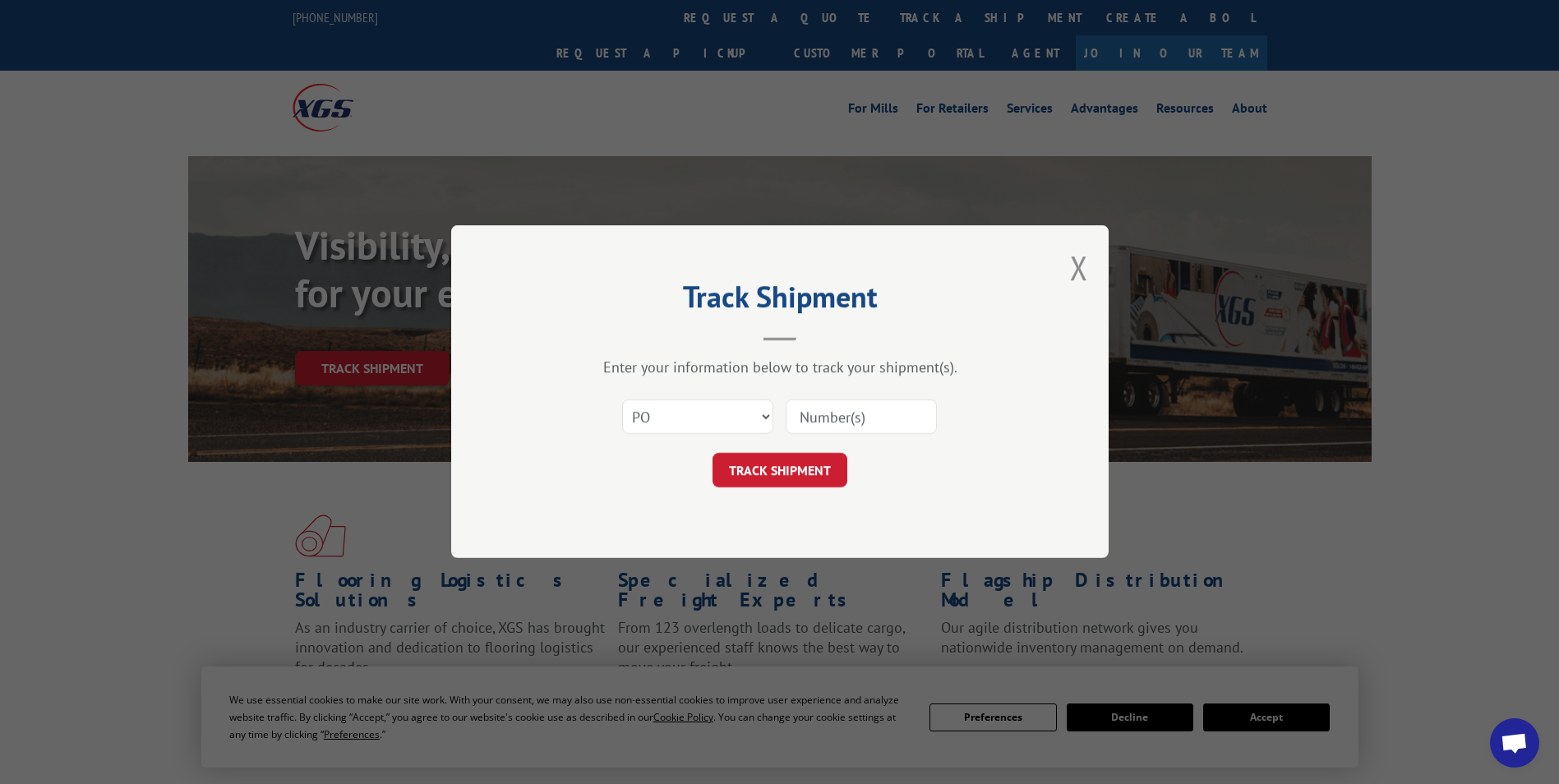
paste input "121509-LH1--17158"
type input "121509-LH1--17158"
click at [747, 454] on button "TRACK SHIPMENT" at bounding box center [779, 471] width 135 height 35
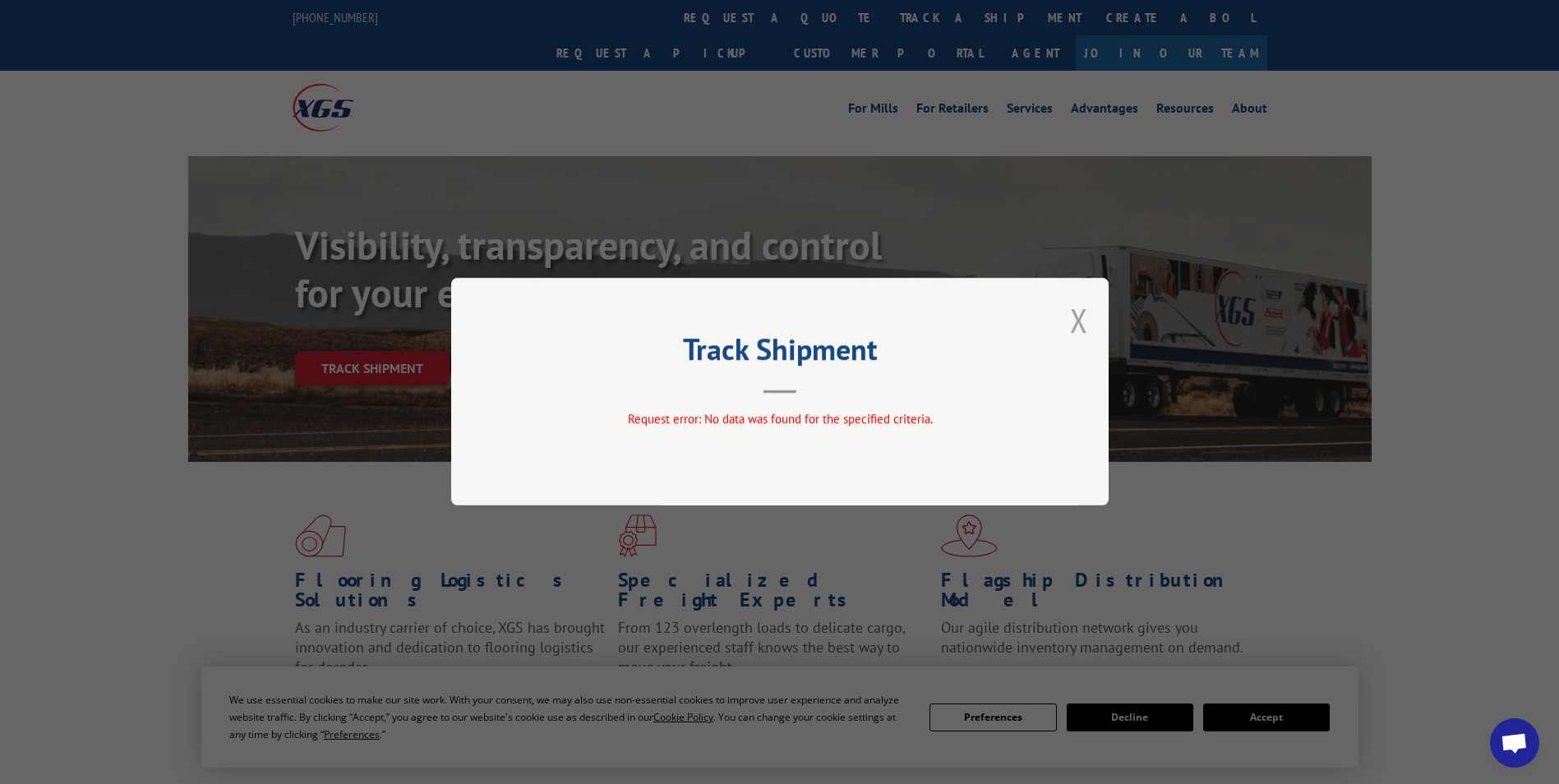
click at [1080, 317] on button "Close modal" at bounding box center [1079, 320] width 18 height 43
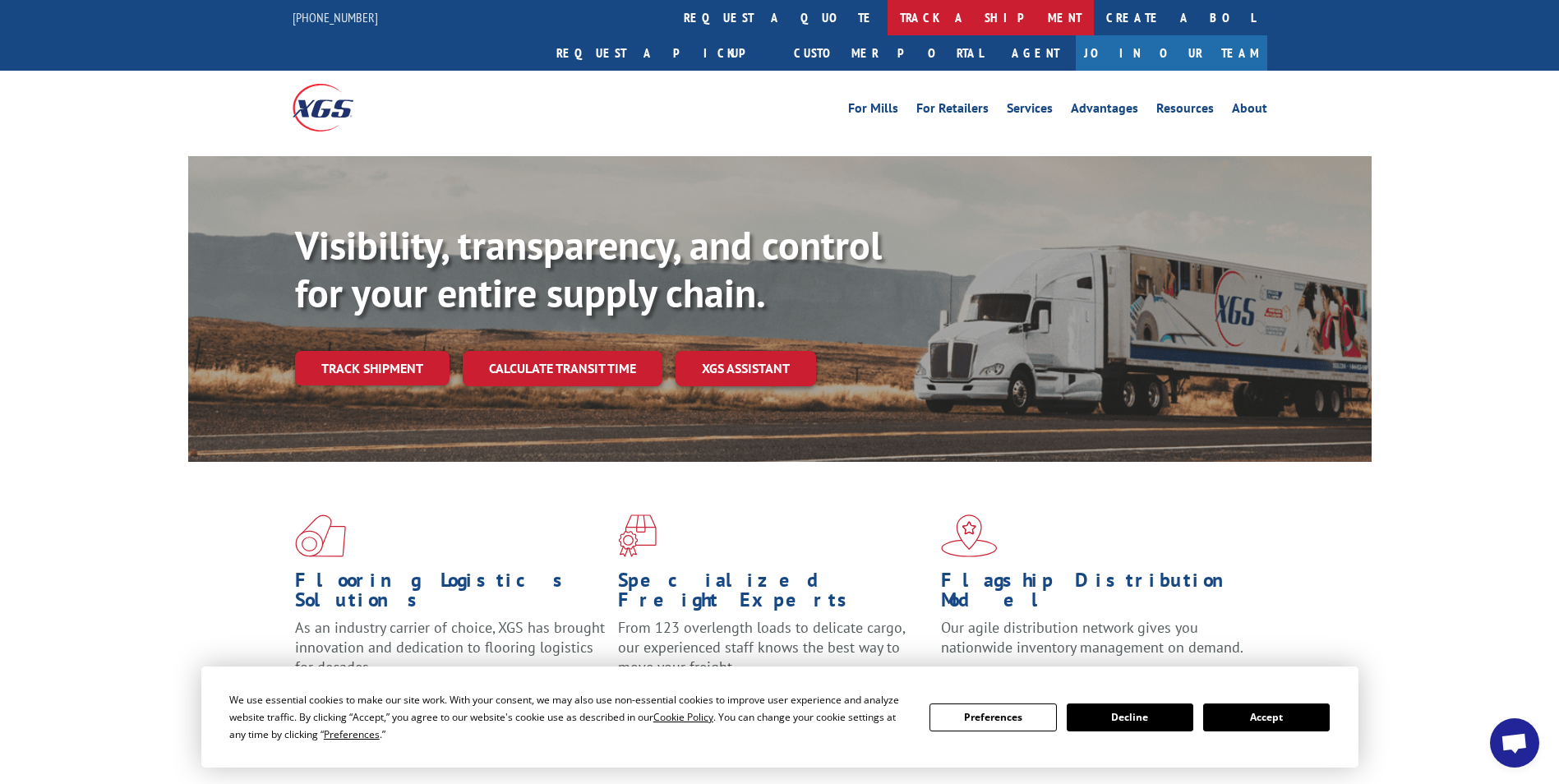
click at [888, 29] on link "track a shipment" at bounding box center [990, 17] width 206 height 36
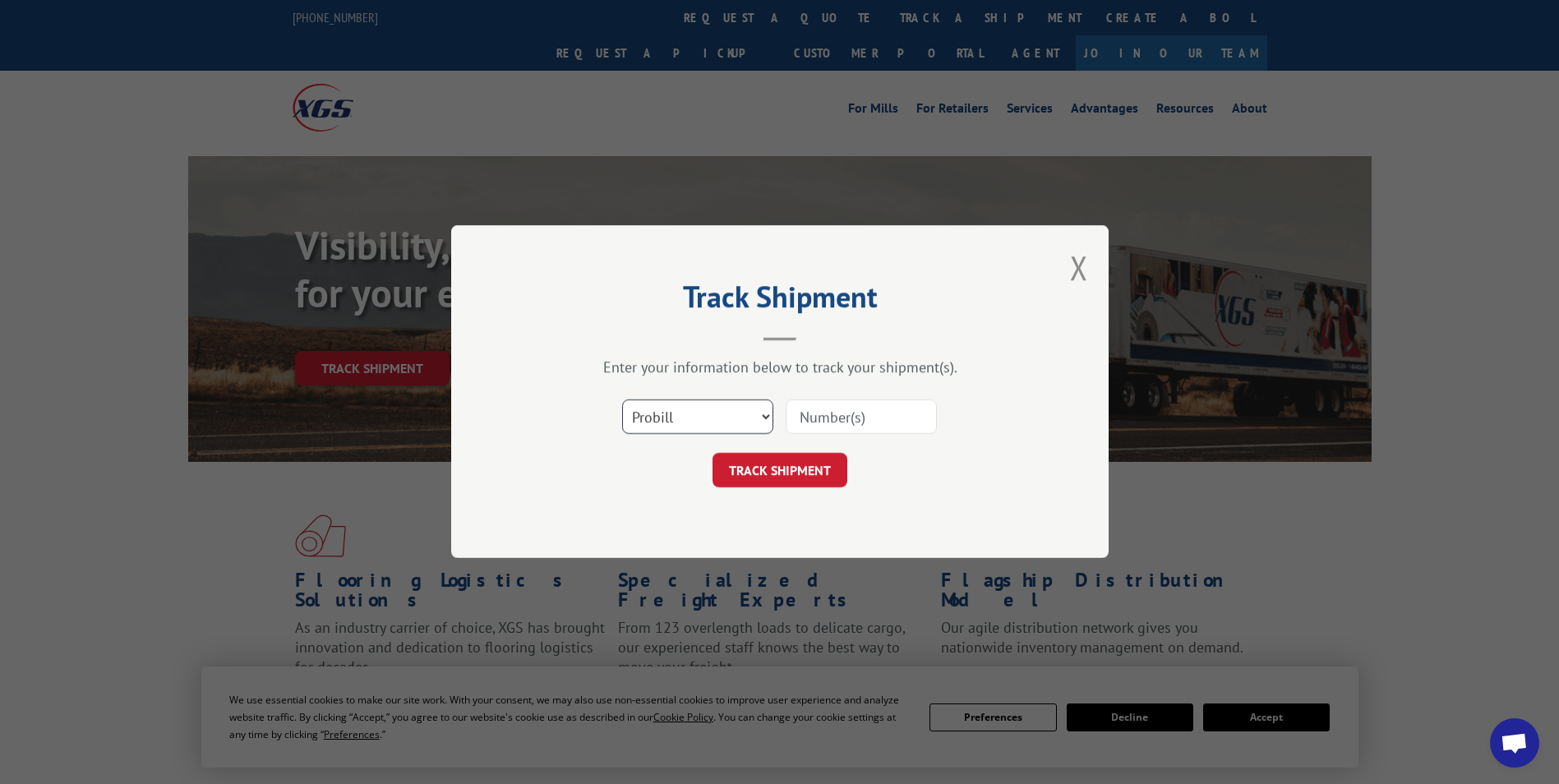
click at [750, 404] on select "Select category... Probill BOL PO" at bounding box center [697, 417] width 151 height 35
click at [622, 400] on select "Select category... Probill BOL PO" at bounding box center [697, 417] width 151 height 35
click at [809, 408] on input at bounding box center [862, 417] width 151 height 35
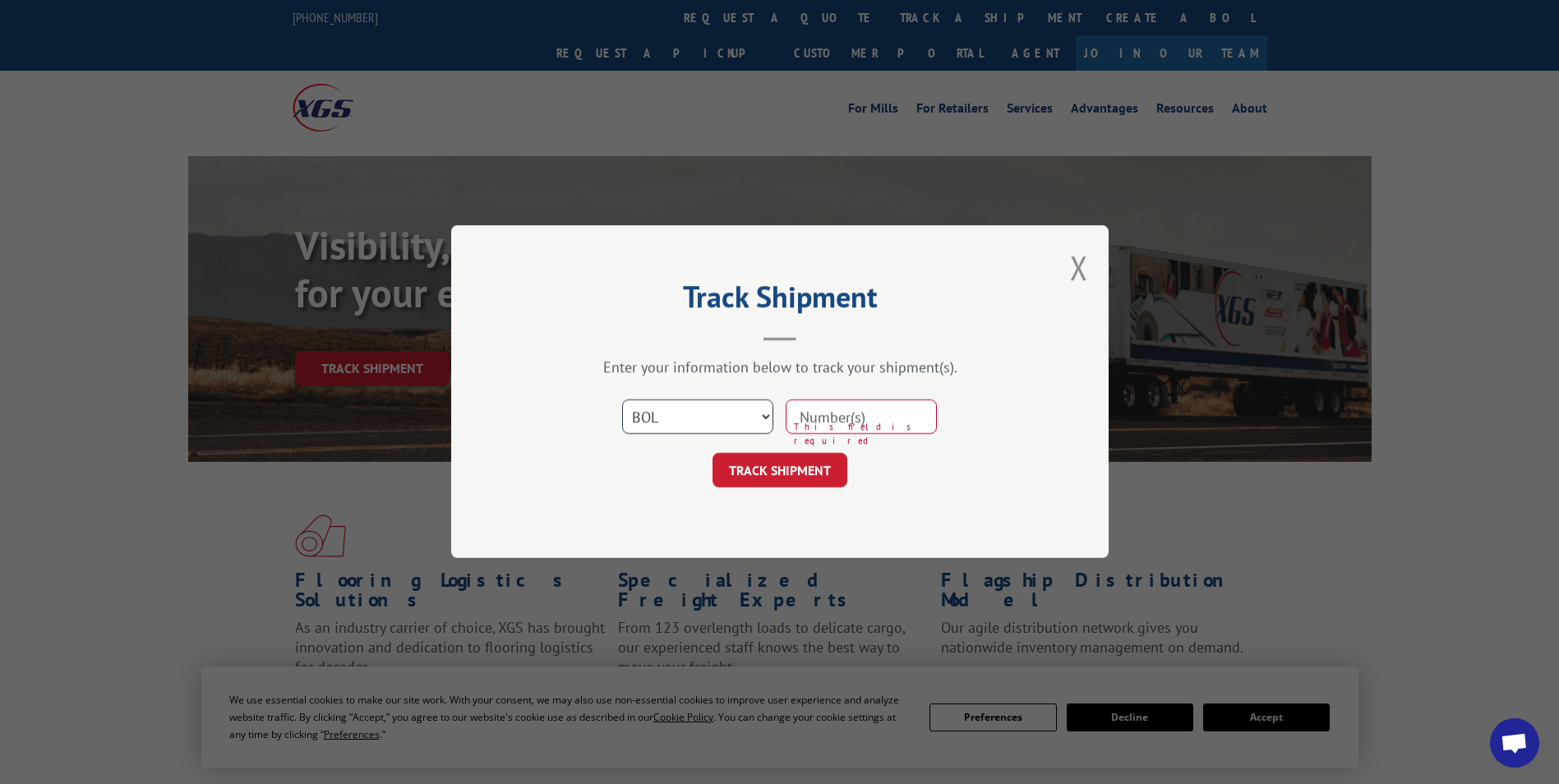
click at [748, 418] on select "Select category... Probill BOL PO" at bounding box center [697, 417] width 151 height 35
select select "probill"
click at [622, 400] on select "Select category... Probill BOL PO" at bounding box center [697, 417] width 151 height 35
click at [816, 410] on input at bounding box center [862, 417] width 151 height 35
type input "78068105481"
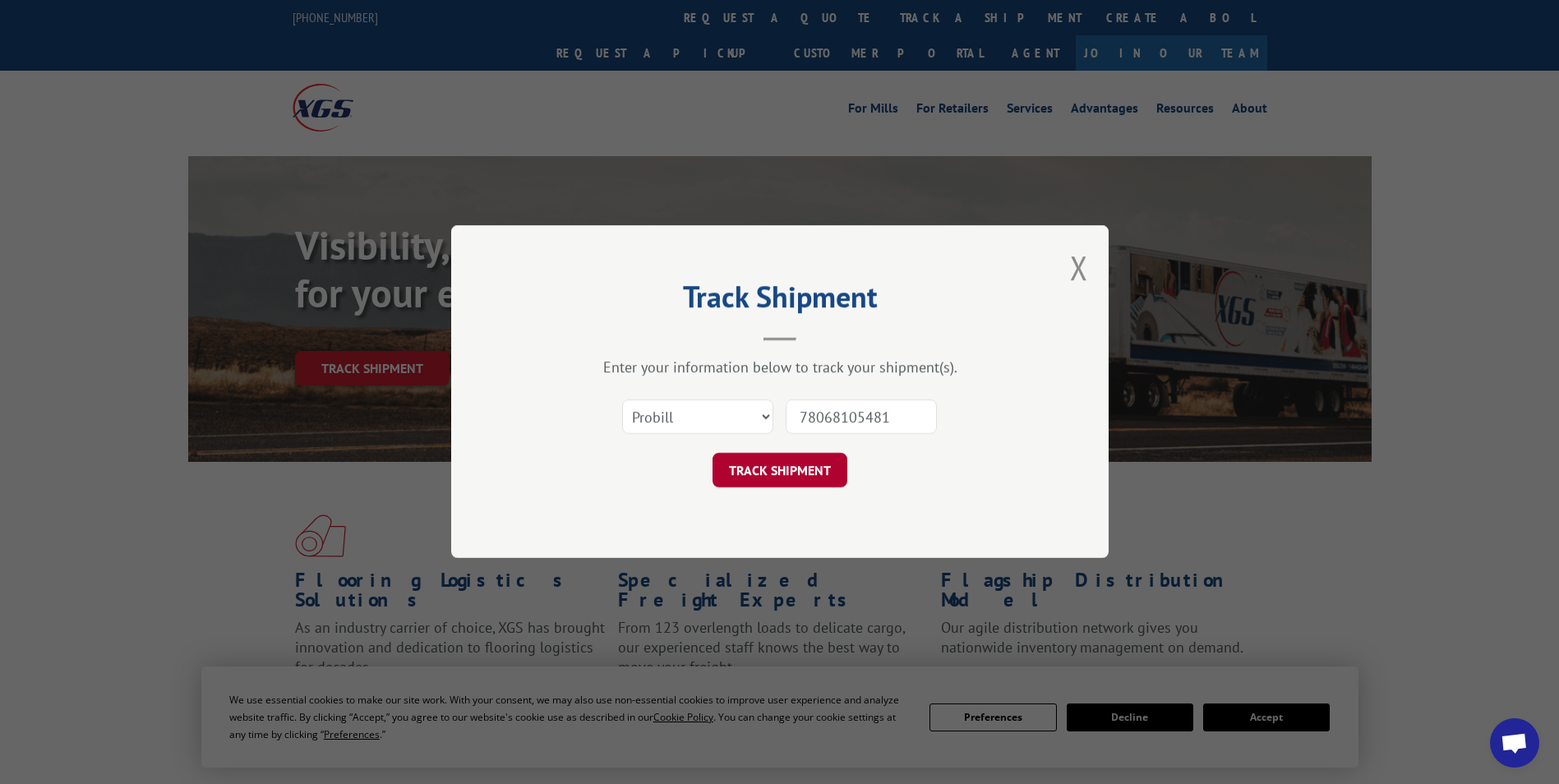
click at [756, 471] on button "TRACK SHIPMENT" at bounding box center [779, 471] width 135 height 35
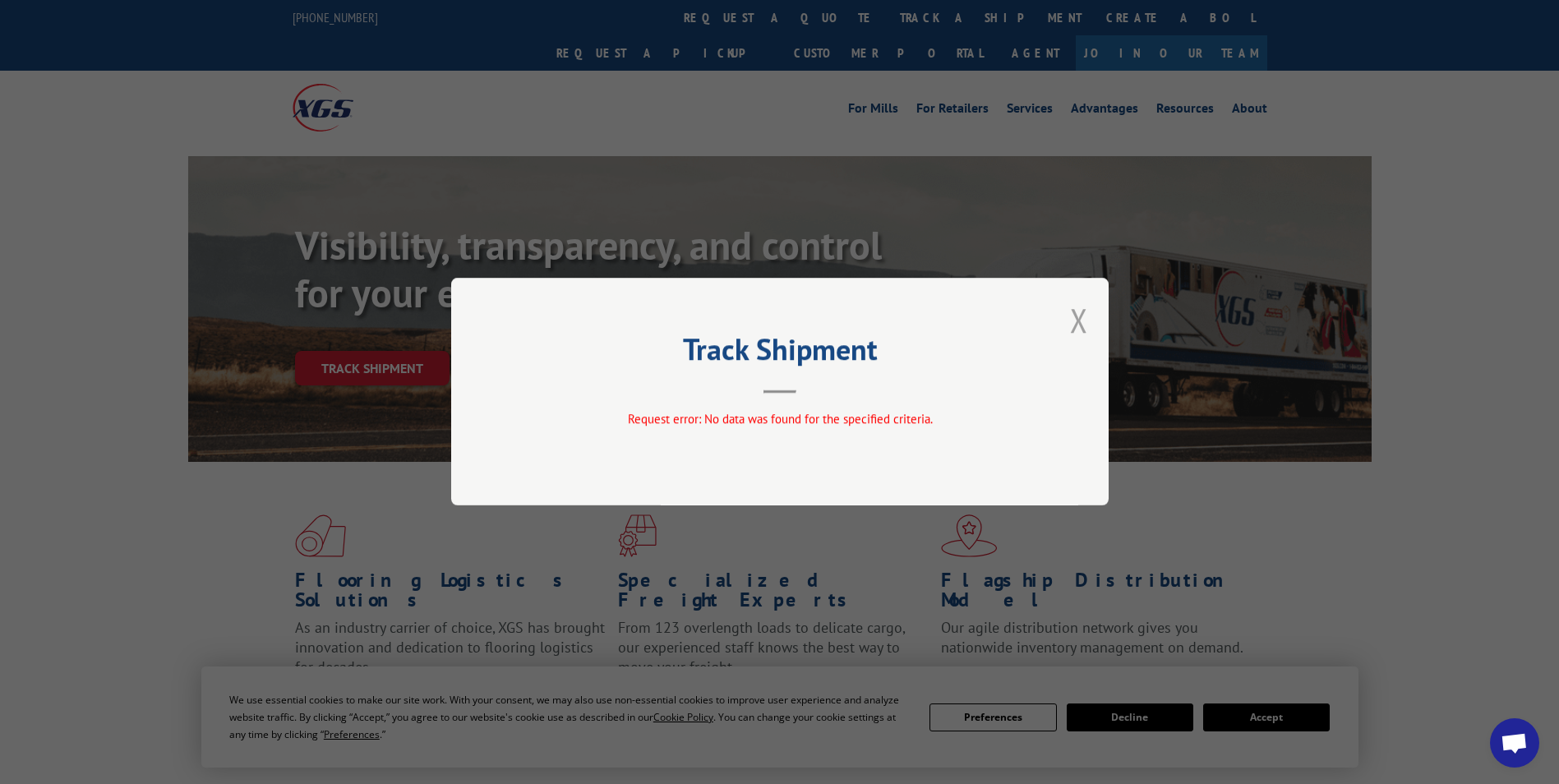
click at [1076, 319] on button "Close modal" at bounding box center [1079, 320] width 18 height 43
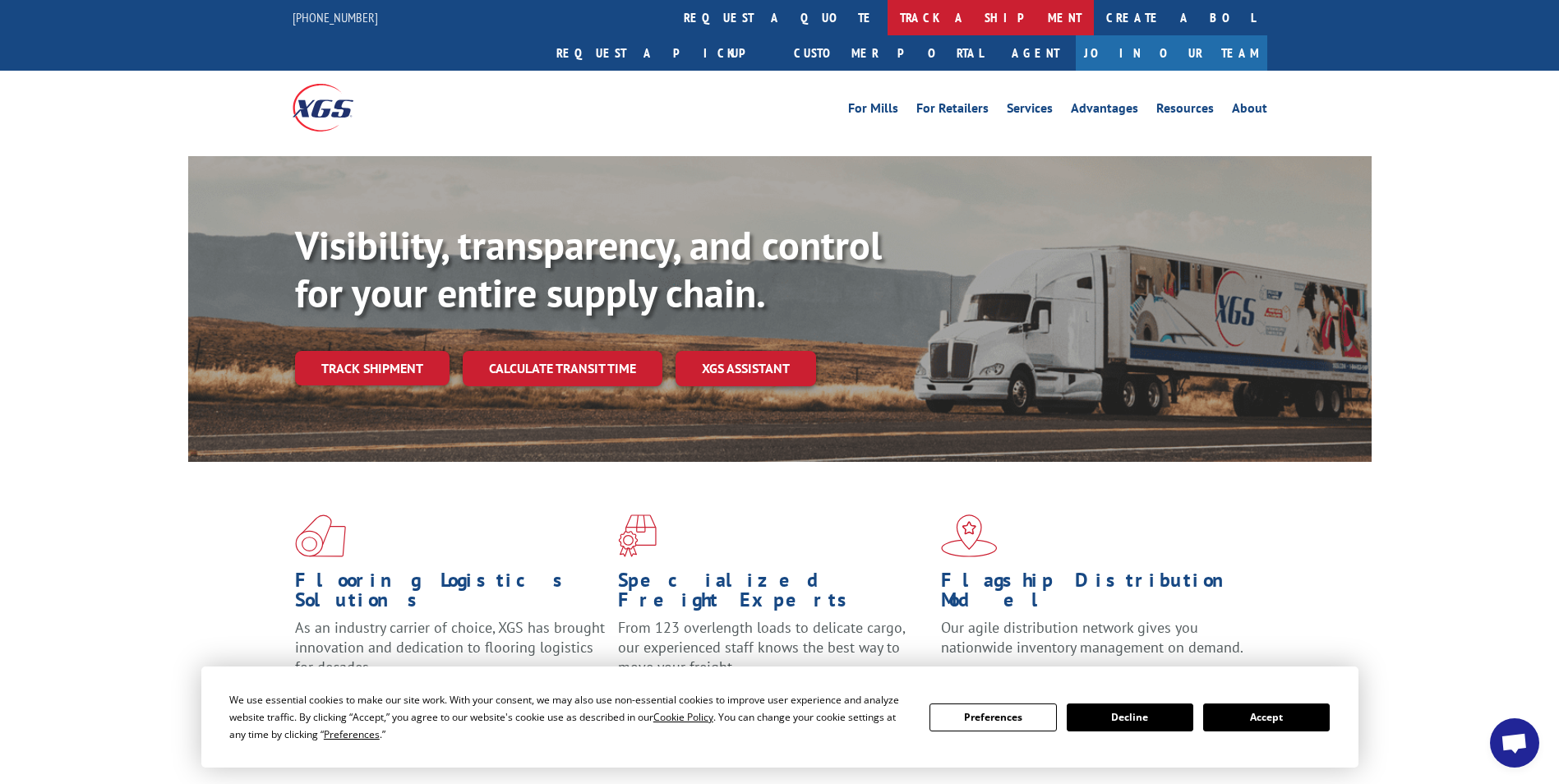
click at [888, 25] on link "track a shipment" at bounding box center [990, 17] width 206 height 36
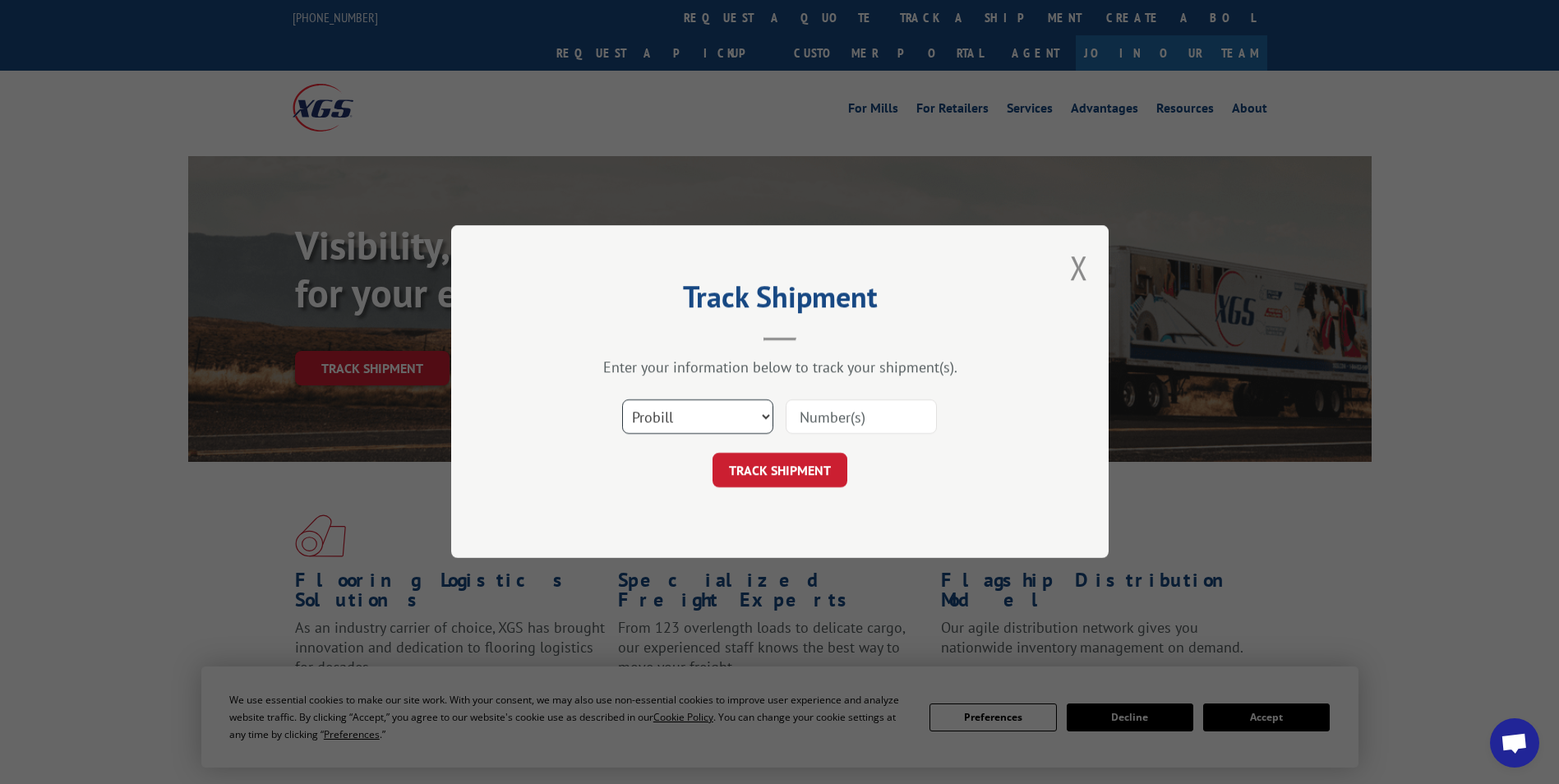
click at [763, 417] on select "Select category... Probill BOL PO" at bounding box center [697, 417] width 151 height 35
select select "po"
click at [622, 400] on select "Select category... Probill BOL PO" at bounding box center [697, 417] width 151 height 35
paste input "P95989REGUSH"
type input "P95989REGUSH"
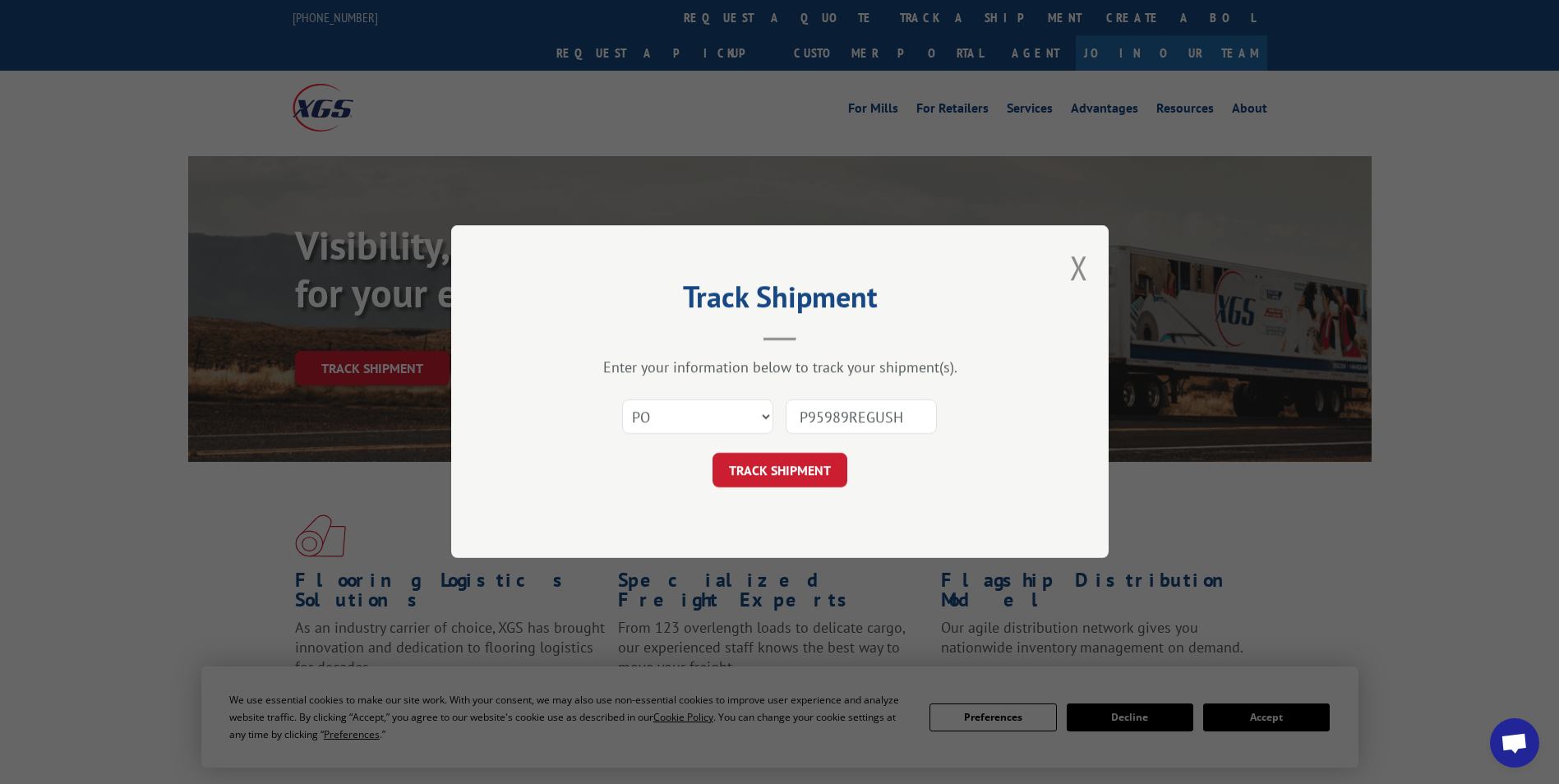
click at [780, 451] on form "Select category... Probill BOL PO P95989REGUSH TRACK SHIPMENT" at bounding box center [779, 439] width 493 height 97
click at [789, 473] on button "TRACK SHIPMENT" at bounding box center [779, 471] width 135 height 35
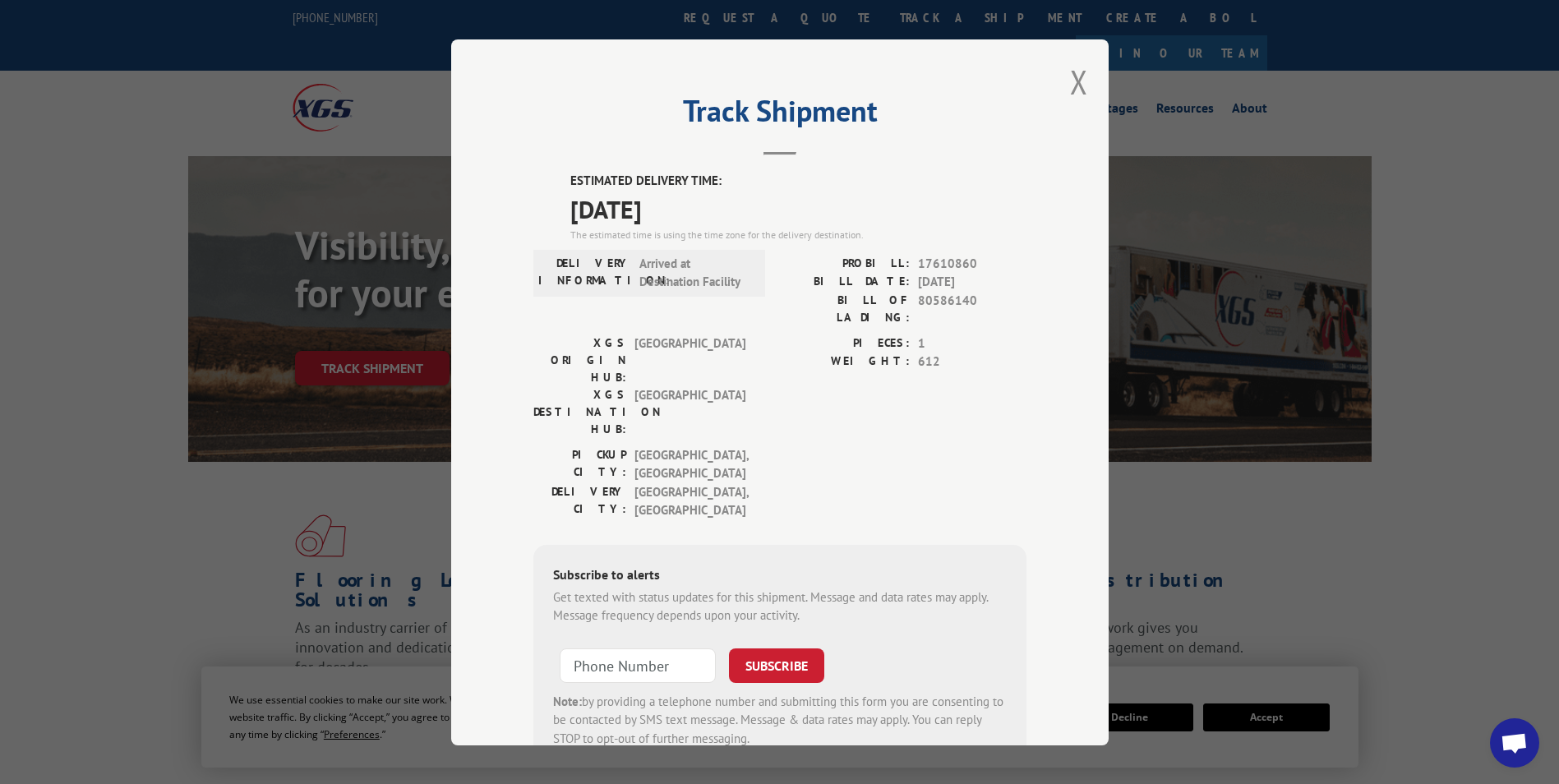
click at [962, 188] on label "ESTIMATED DELIVERY TIME:" at bounding box center [798, 182] width 456 height 19
click at [936, 259] on span "17610860" at bounding box center [972, 263] width 109 height 19
copy span "17610860"
click at [928, 300] on span "80586140" at bounding box center [972, 309] width 109 height 35
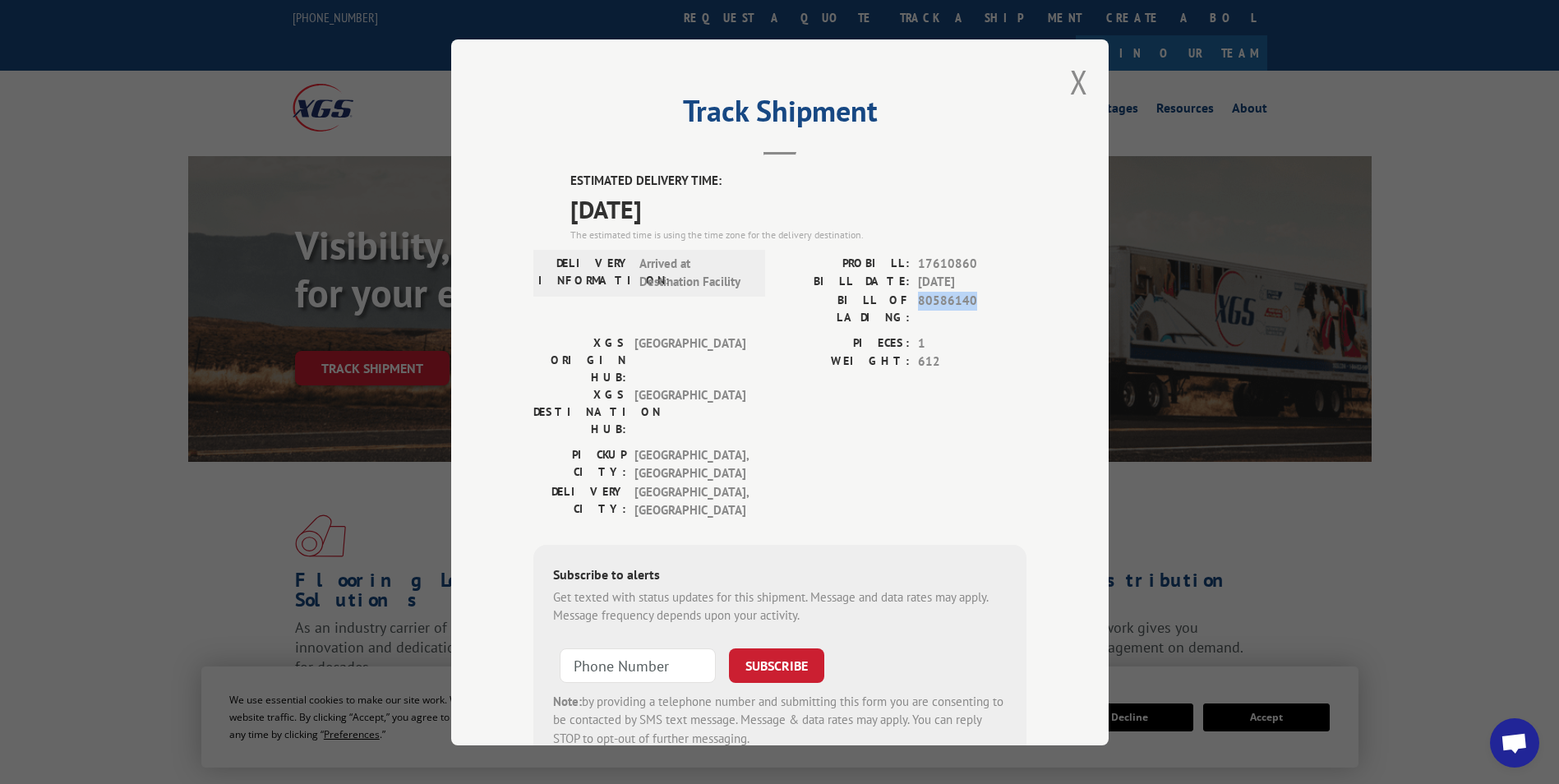
click at [928, 300] on span "80586140" at bounding box center [972, 309] width 109 height 35
copy span "80586140"
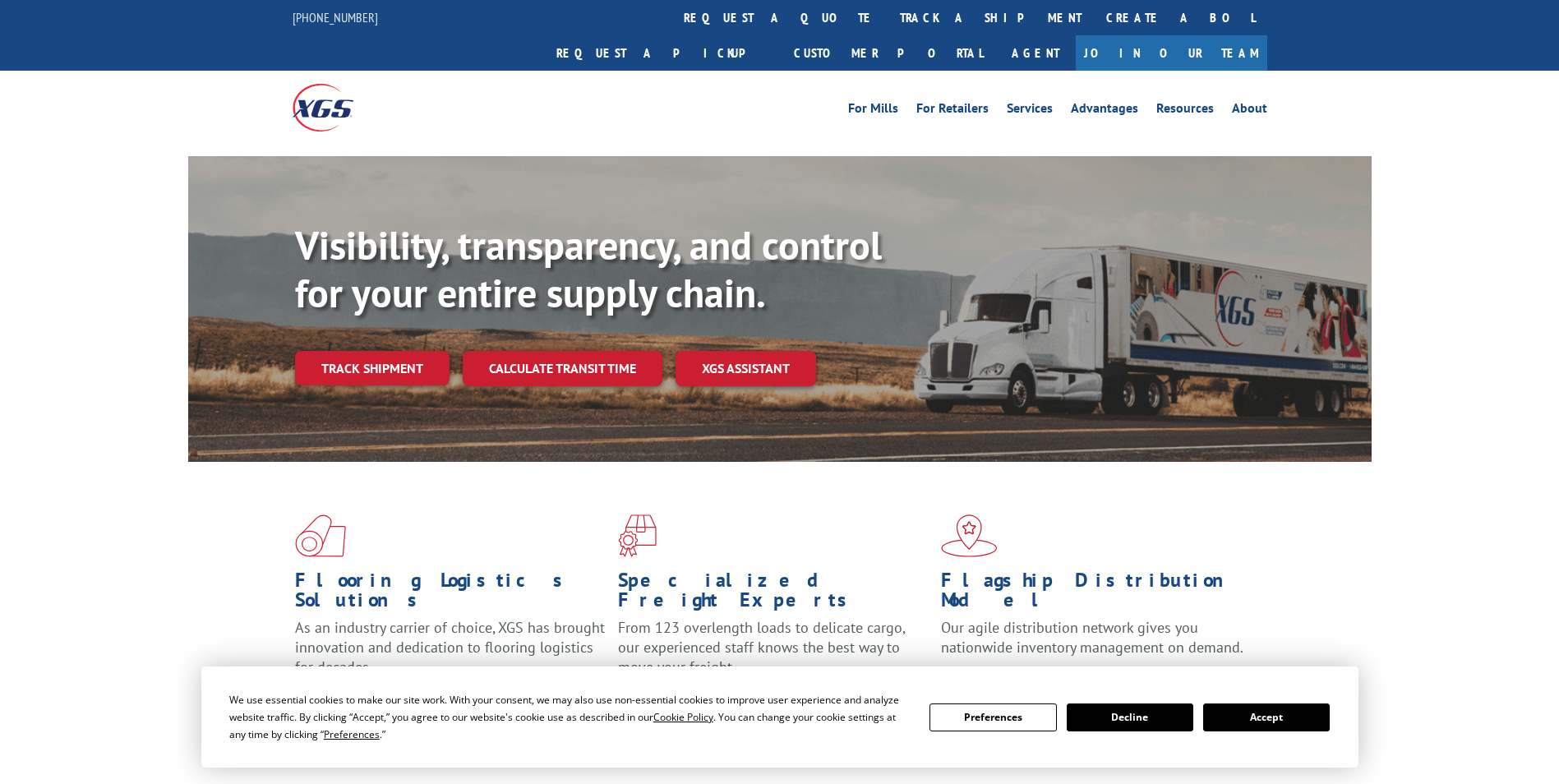
drag, startPoint x: 765, startPoint y: 18, endPoint x: 765, endPoint y: 30, distance: 12.0
click at [888, 18] on link "track a shipment" at bounding box center [990, 17] width 206 height 36
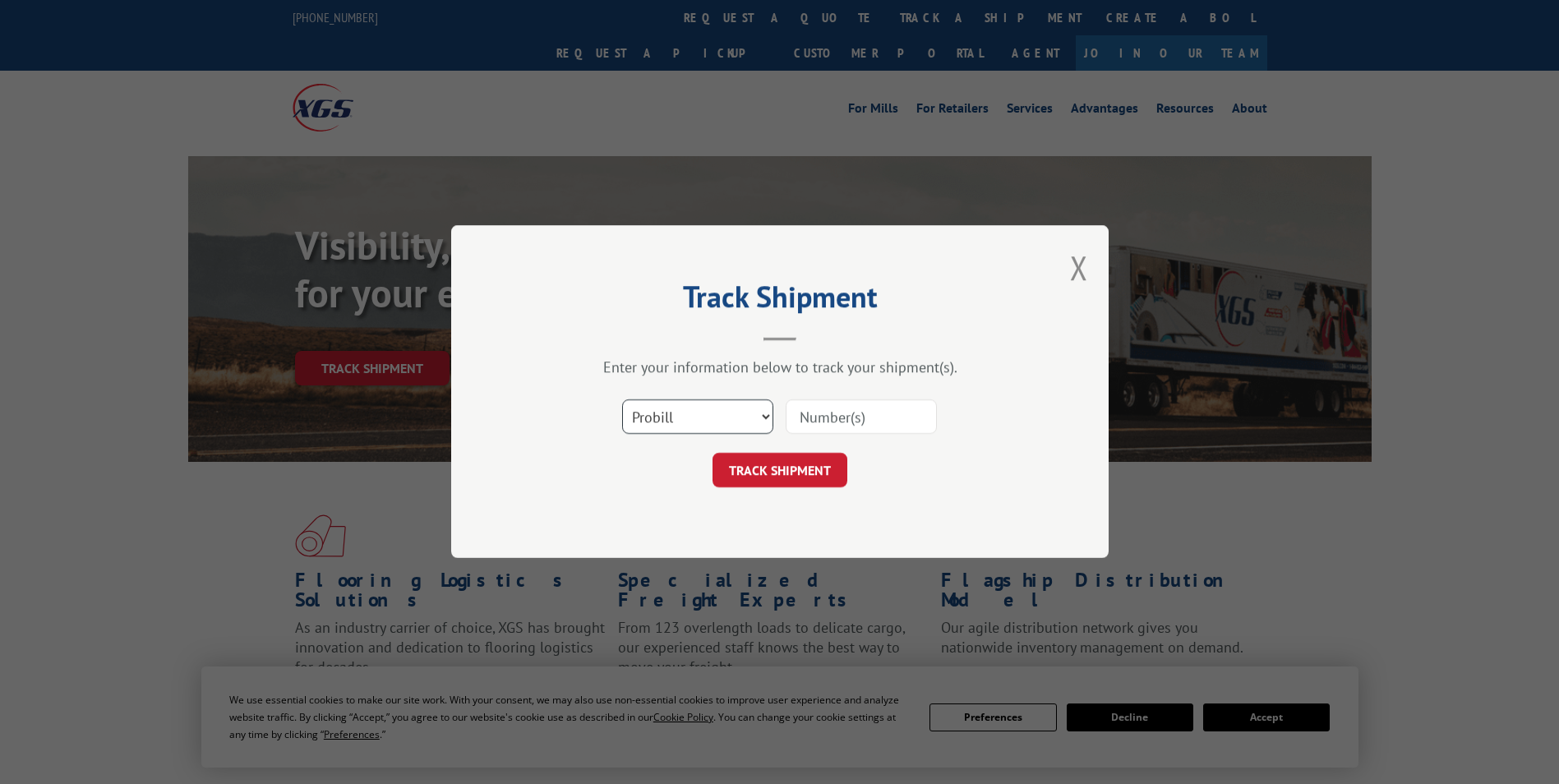
click at [695, 429] on select "Select category... Probill BOL PO" at bounding box center [697, 417] width 151 height 35
select select "po"
click at [622, 400] on select "Select category... Probill BOL PO" at bounding box center [697, 417] width 151 height 35
click at [865, 430] on input at bounding box center [862, 417] width 151 height 35
paste input "684916"
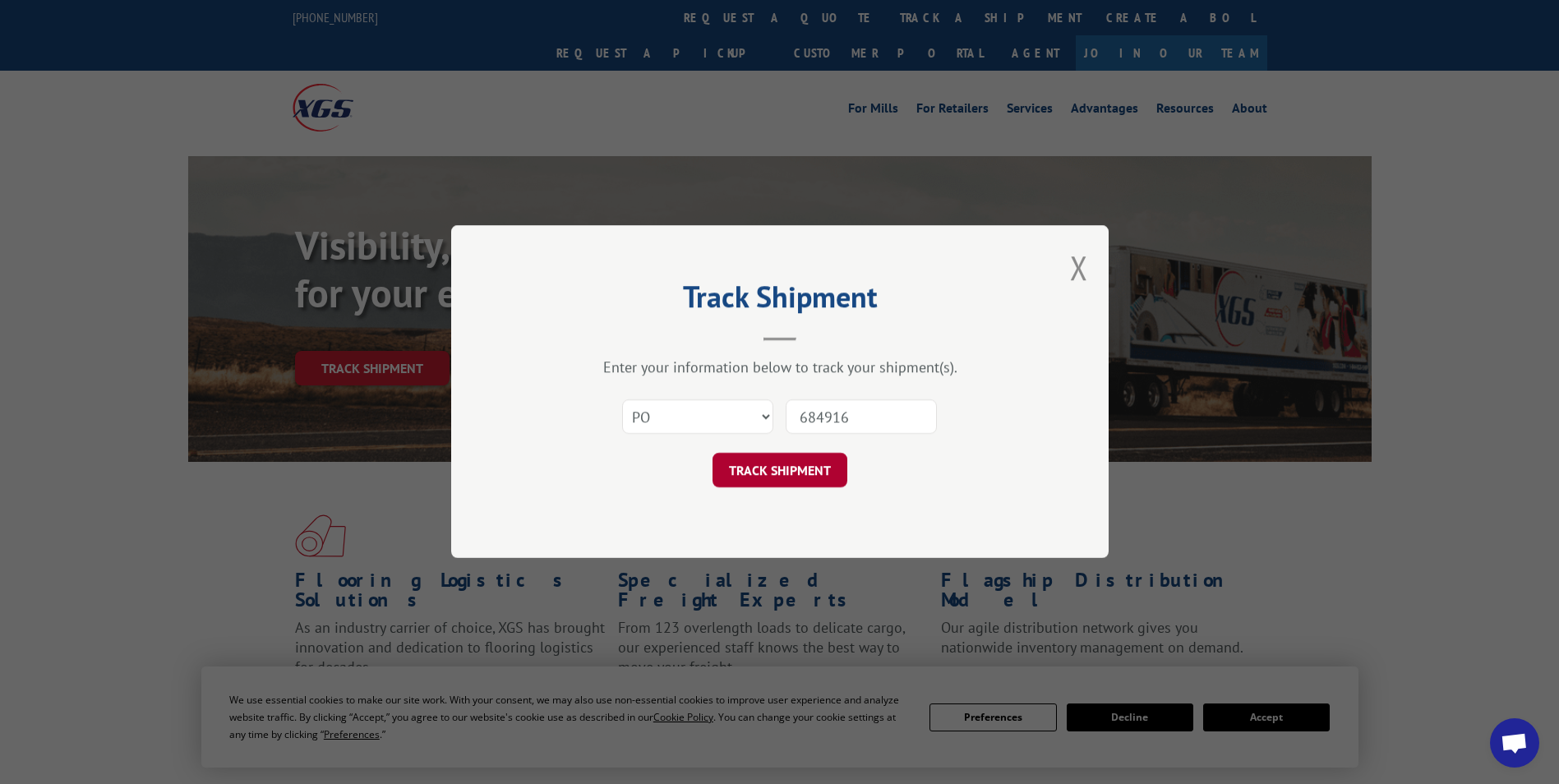
type input "684916"
click at [744, 455] on button "TRACK SHIPMENT" at bounding box center [779, 471] width 135 height 35
